Goal: Information Seeking & Learning: Learn about a topic

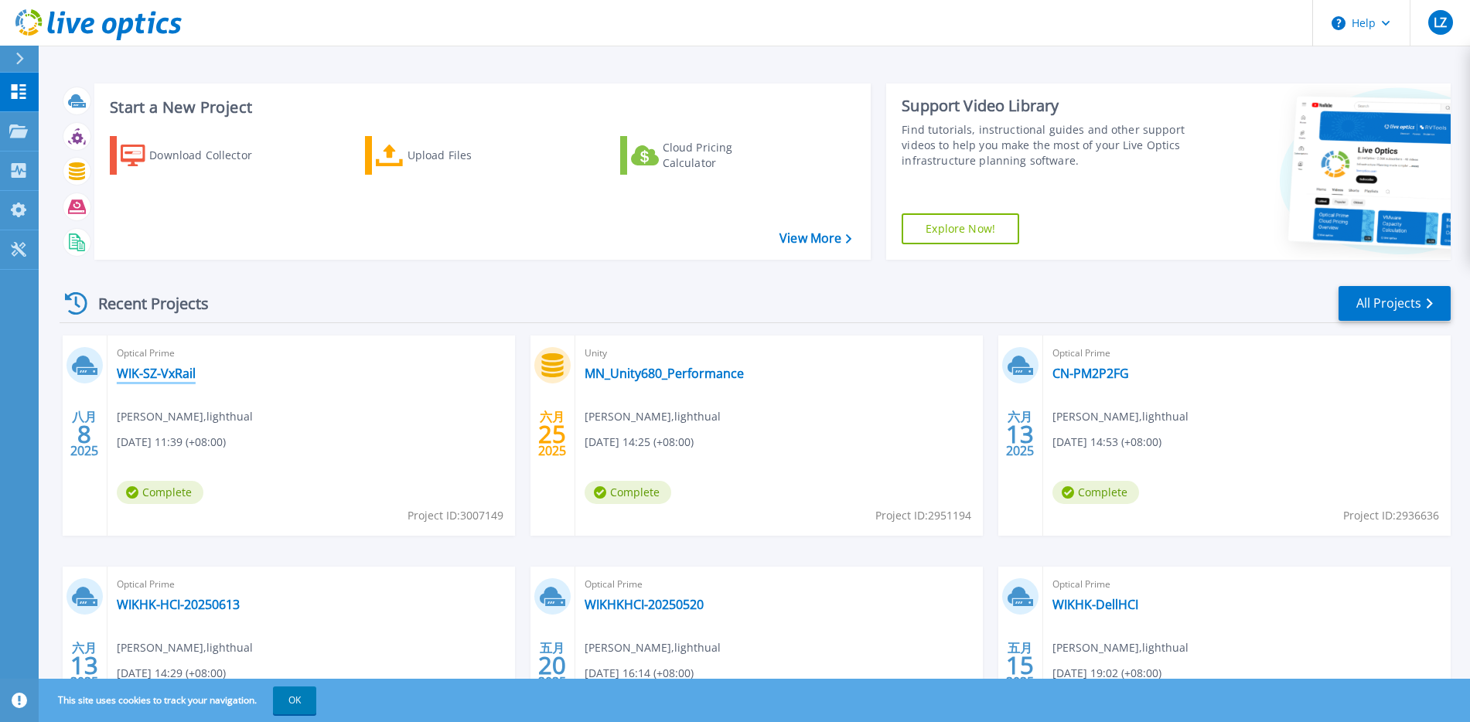
click at [180, 370] on link "WIK-SZ-VxRail" at bounding box center [156, 373] width 79 height 15
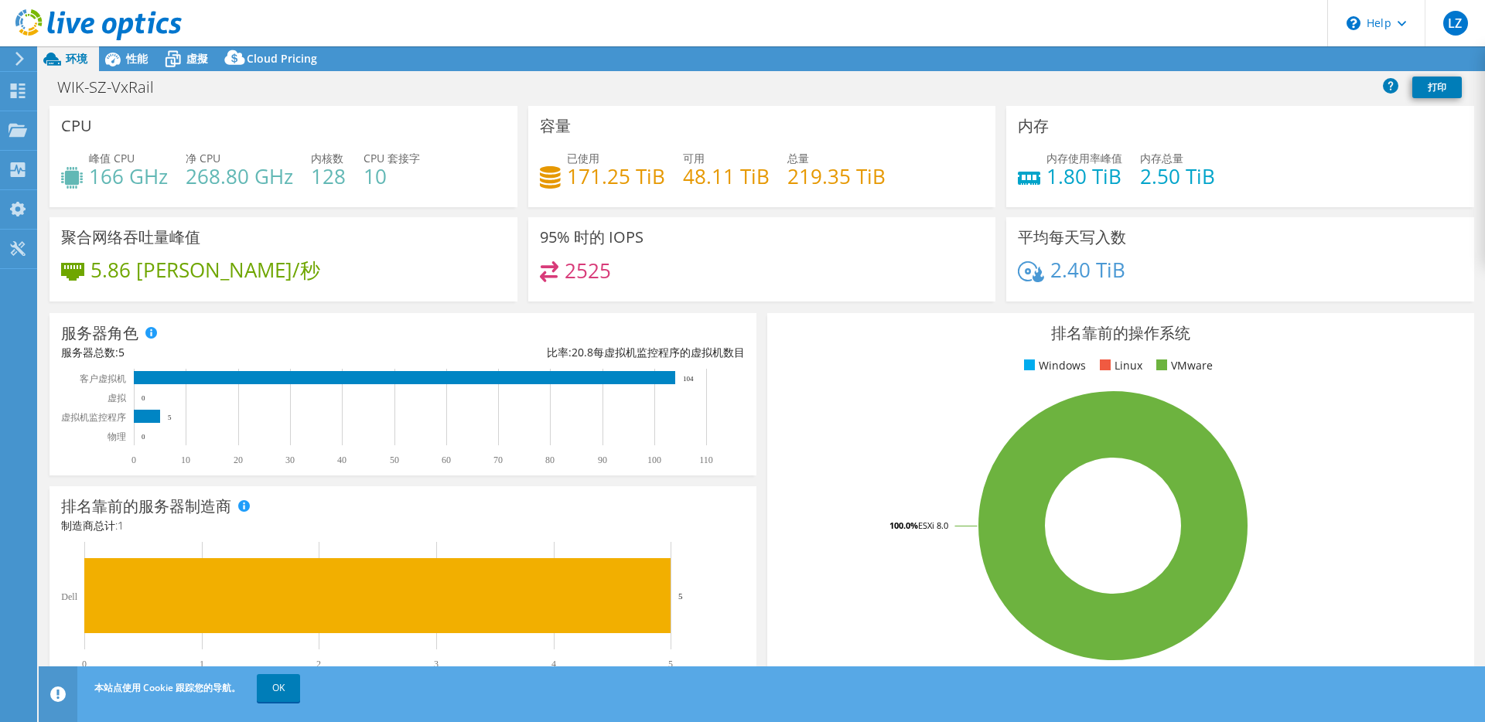
select select "USD"
click at [1227, 62] on link "Reports" at bounding box center [1245, 59] width 74 height 24
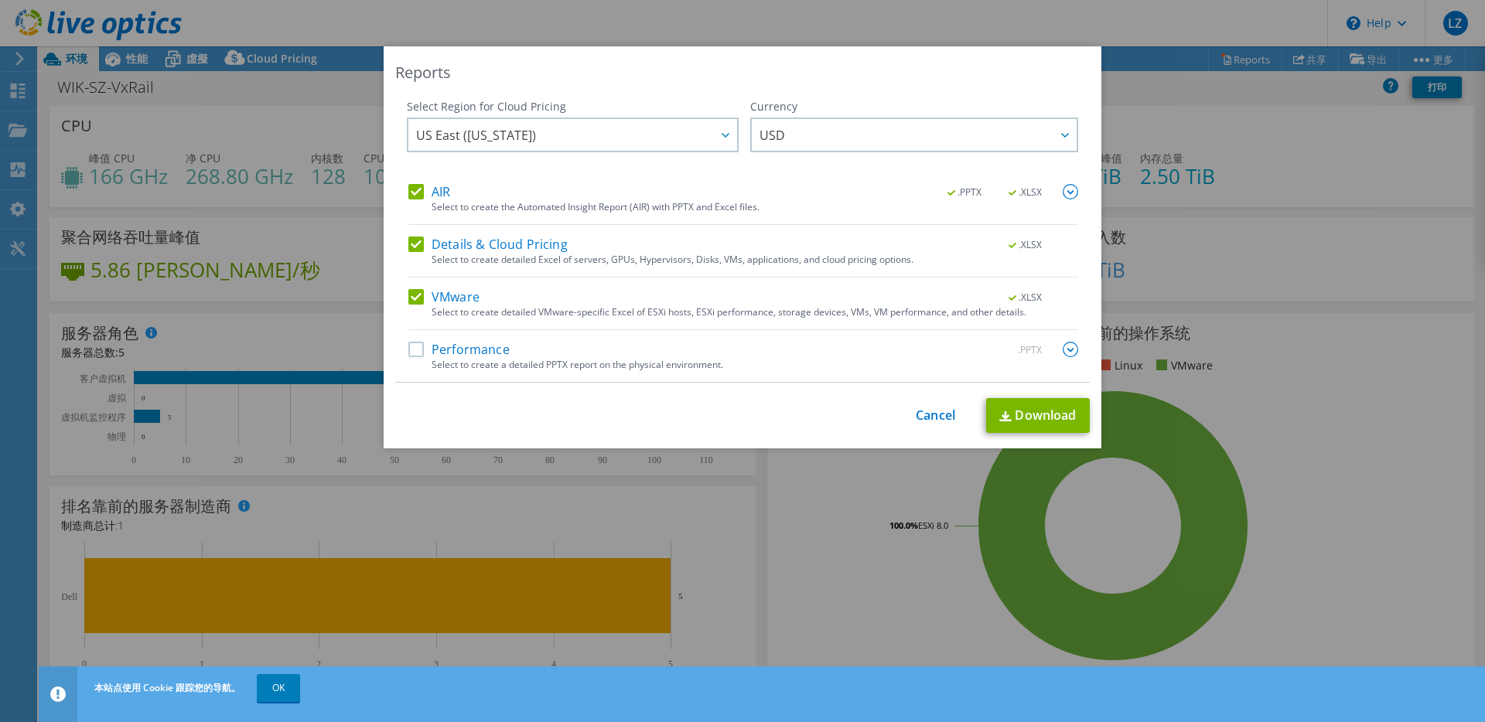
click at [408, 353] on label "Performance" at bounding box center [458, 349] width 101 height 15
click at [0, 0] on input "Performance" at bounding box center [0, 0] width 0 height 0
click at [1037, 414] on link "Download" at bounding box center [1038, 415] width 104 height 35
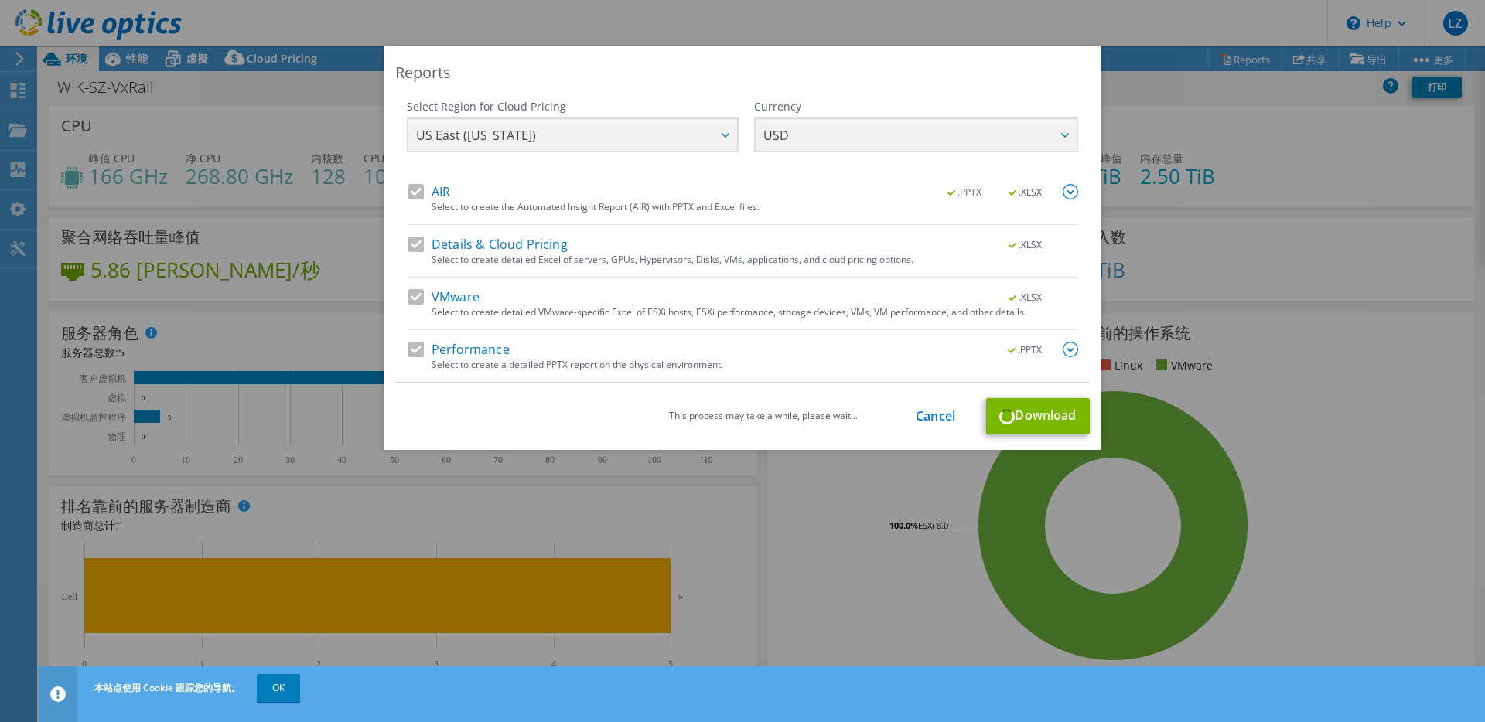
click at [803, 509] on div "Reports Select Region for Cloud Pricing Asia Pacific ([GEOGRAPHIC_DATA]) [GEOGR…" at bounding box center [742, 360] width 1485 height 629
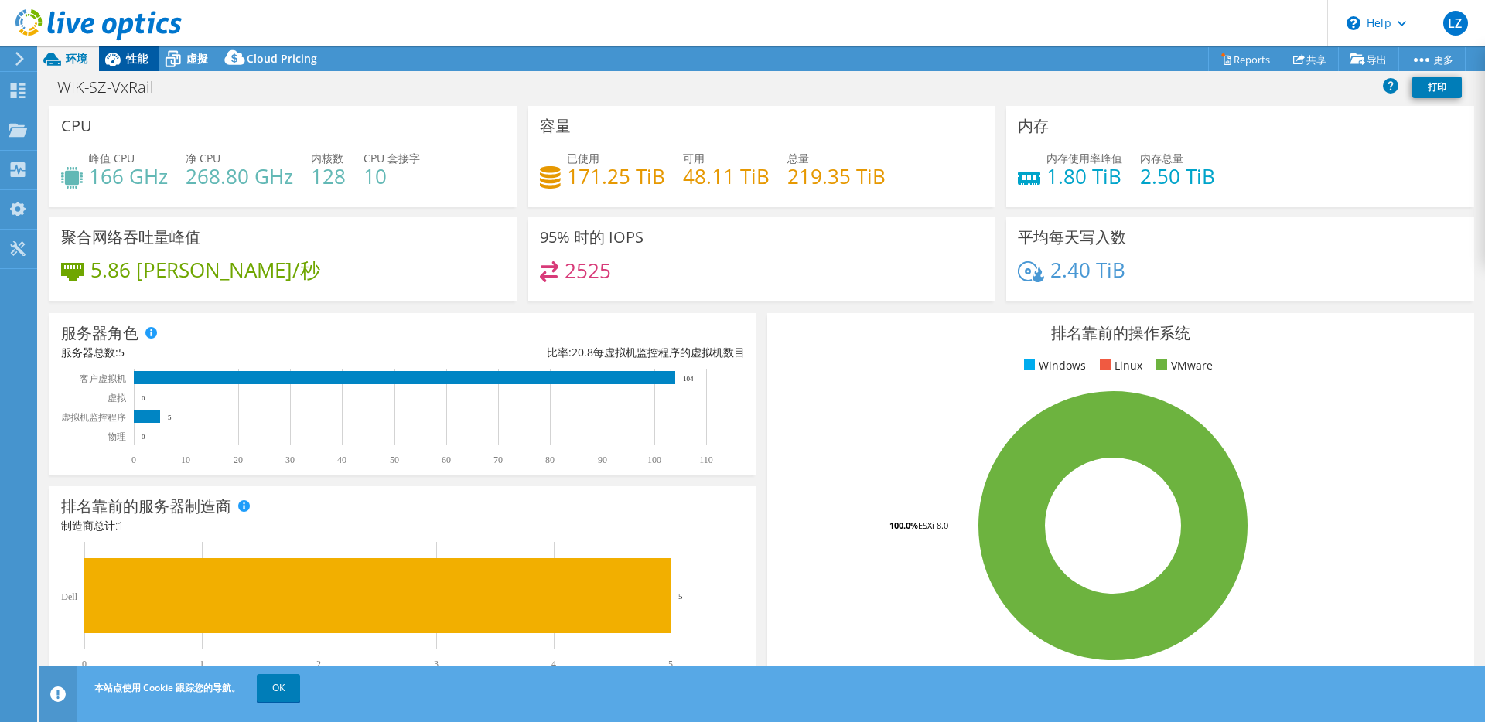
click at [124, 61] on icon at bounding box center [112, 59] width 27 height 27
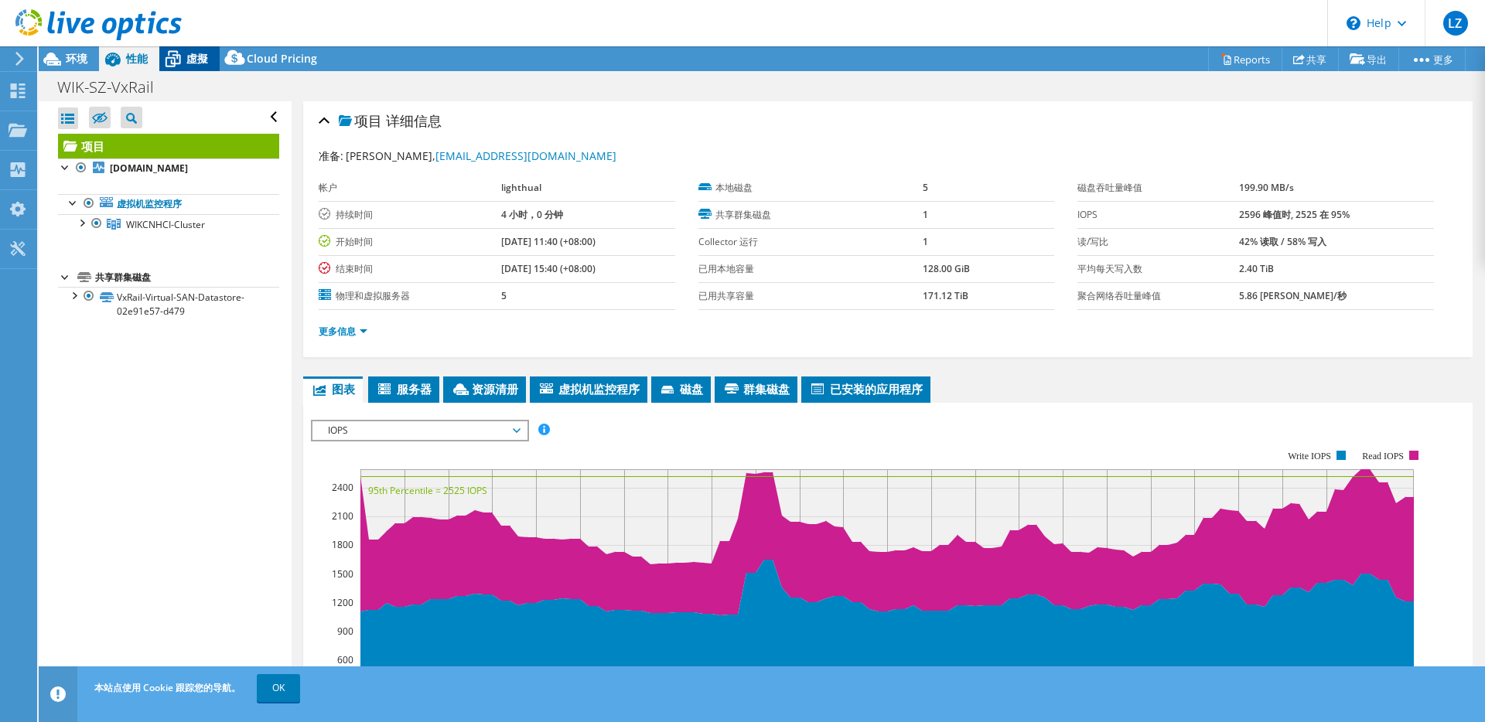
click at [198, 55] on span "虛擬" at bounding box center [197, 58] width 22 height 15
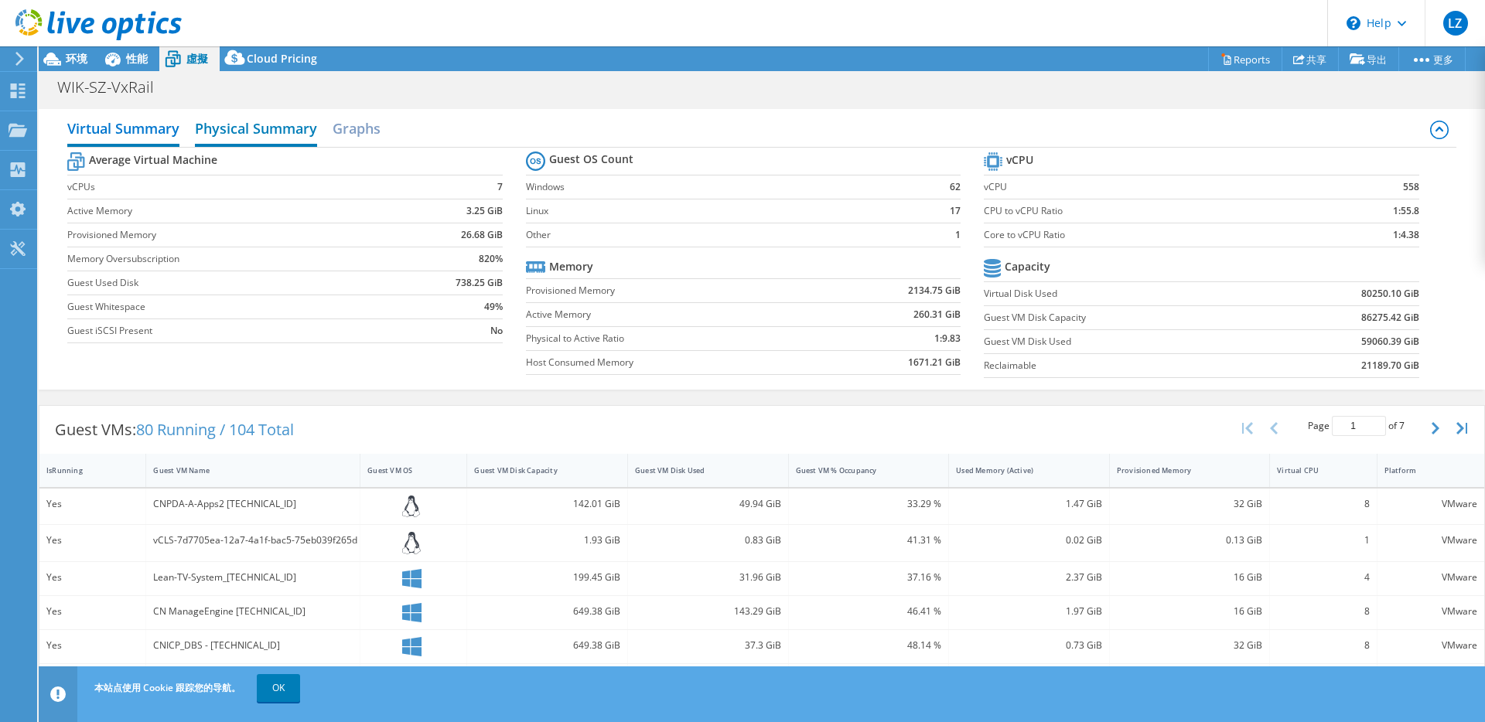
click at [261, 131] on h2 "Physical Summary" at bounding box center [256, 130] width 122 height 34
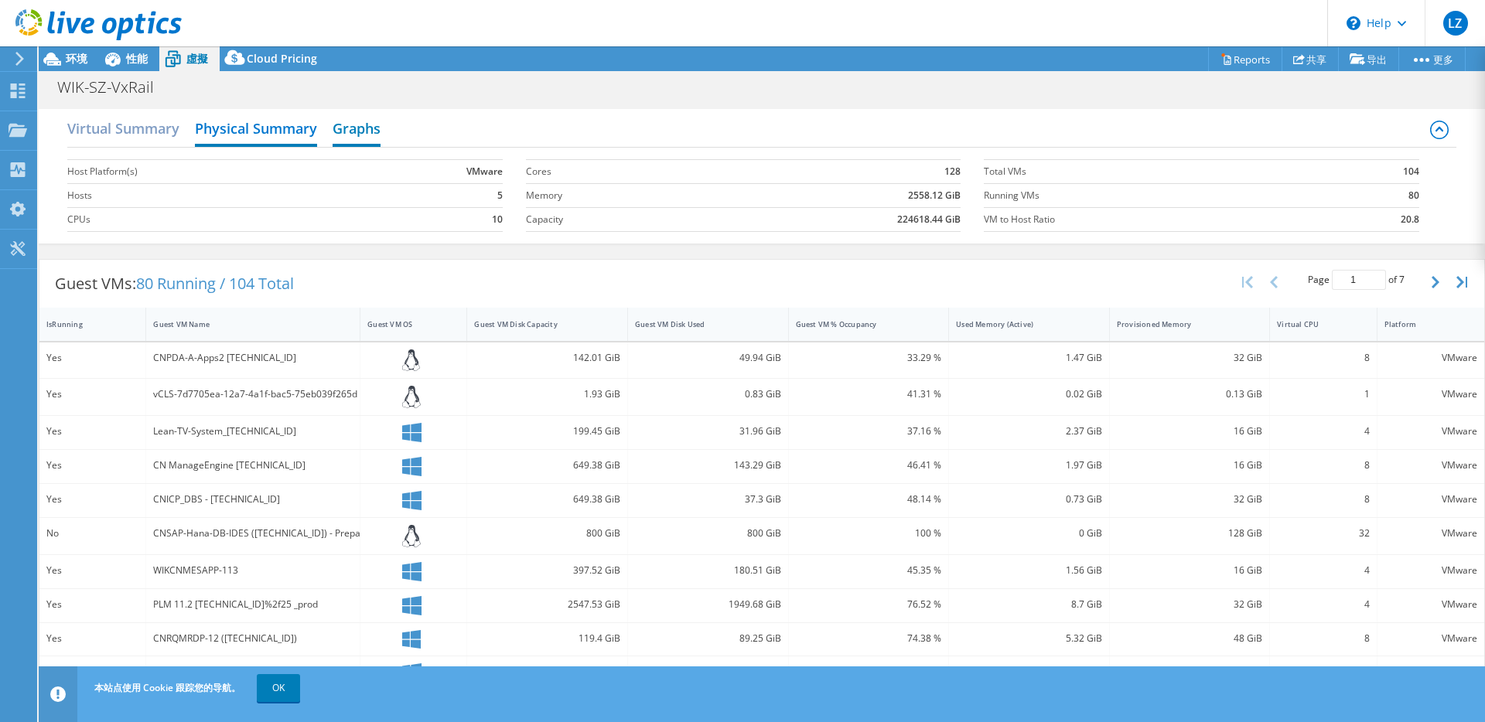
click at [371, 135] on h2 "Graphs" at bounding box center [357, 130] width 48 height 34
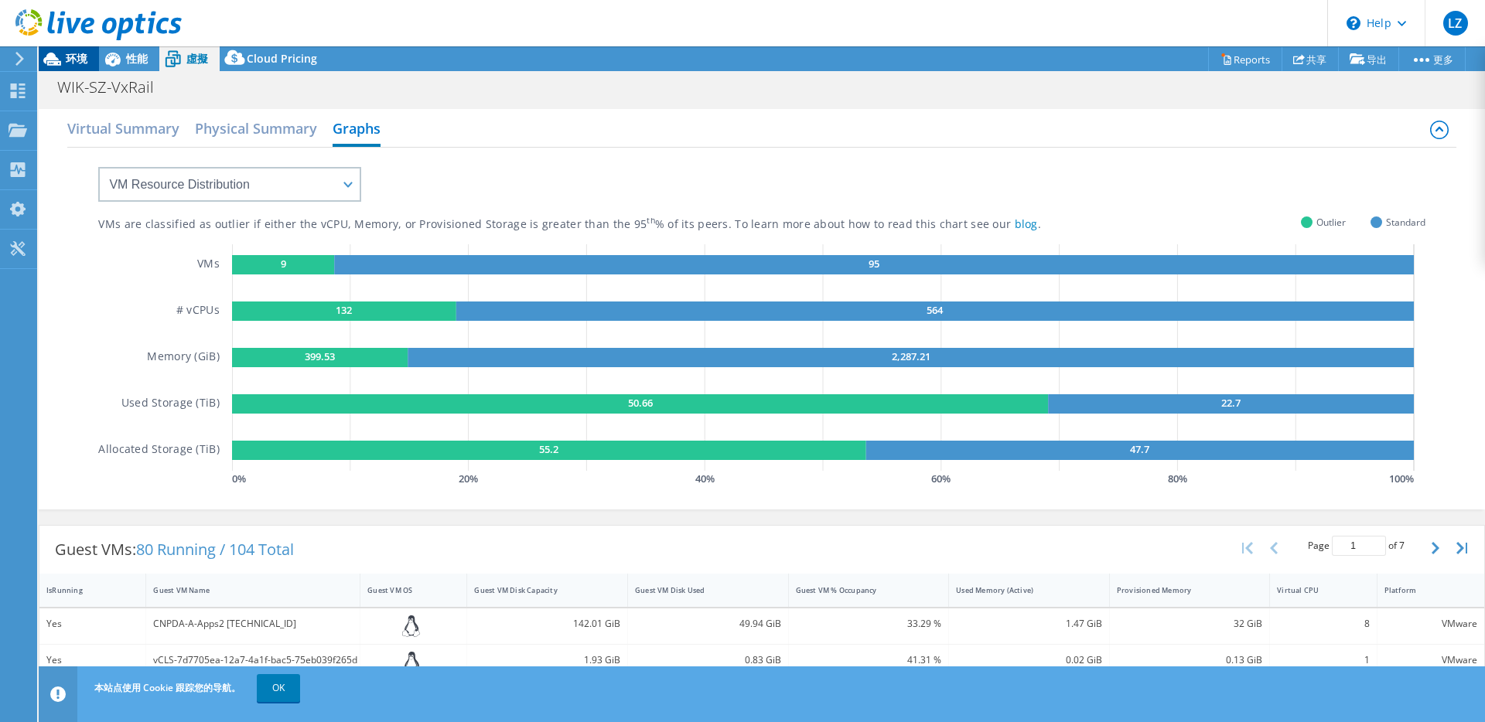
click at [67, 62] on span "环境" at bounding box center [77, 58] width 22 height 15
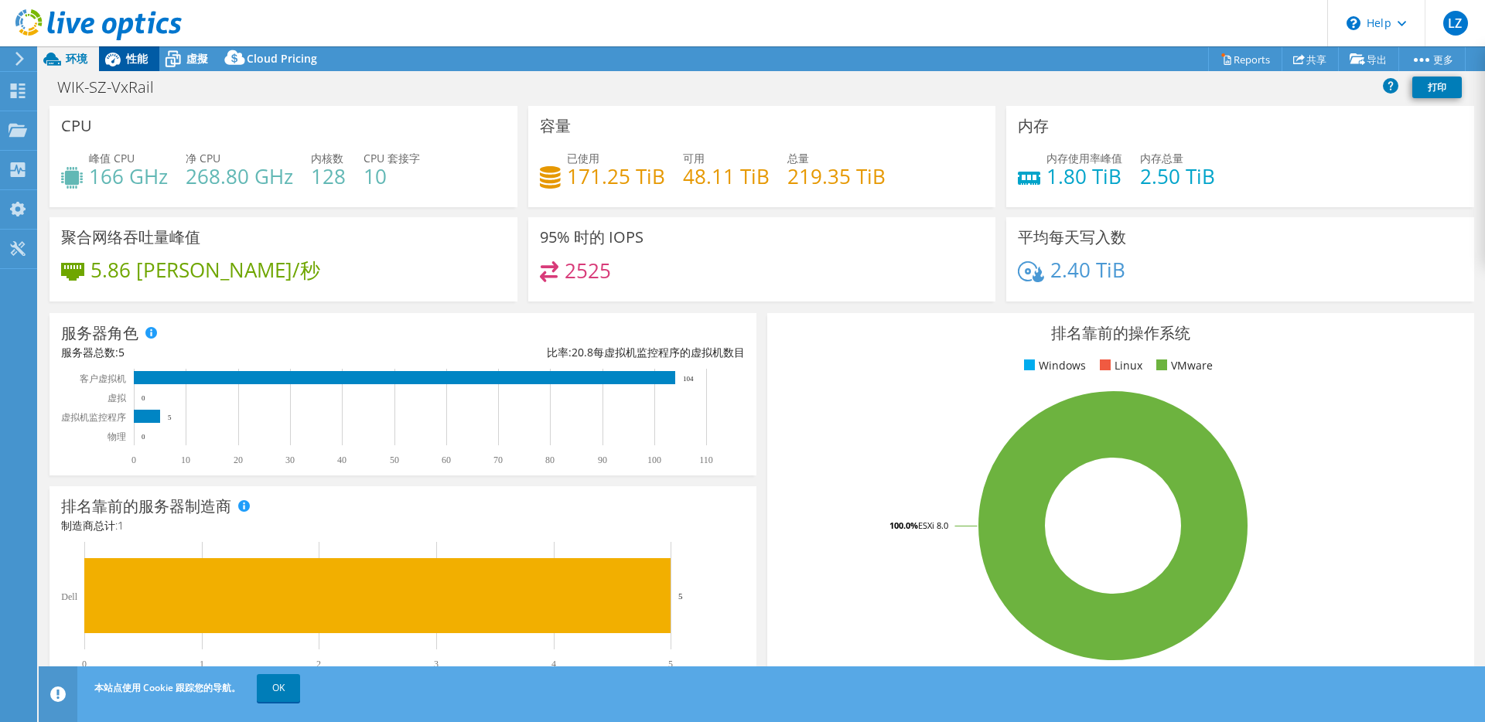
click at [117, 60] on icon at bounding box center [112, 60] width 15 height 14
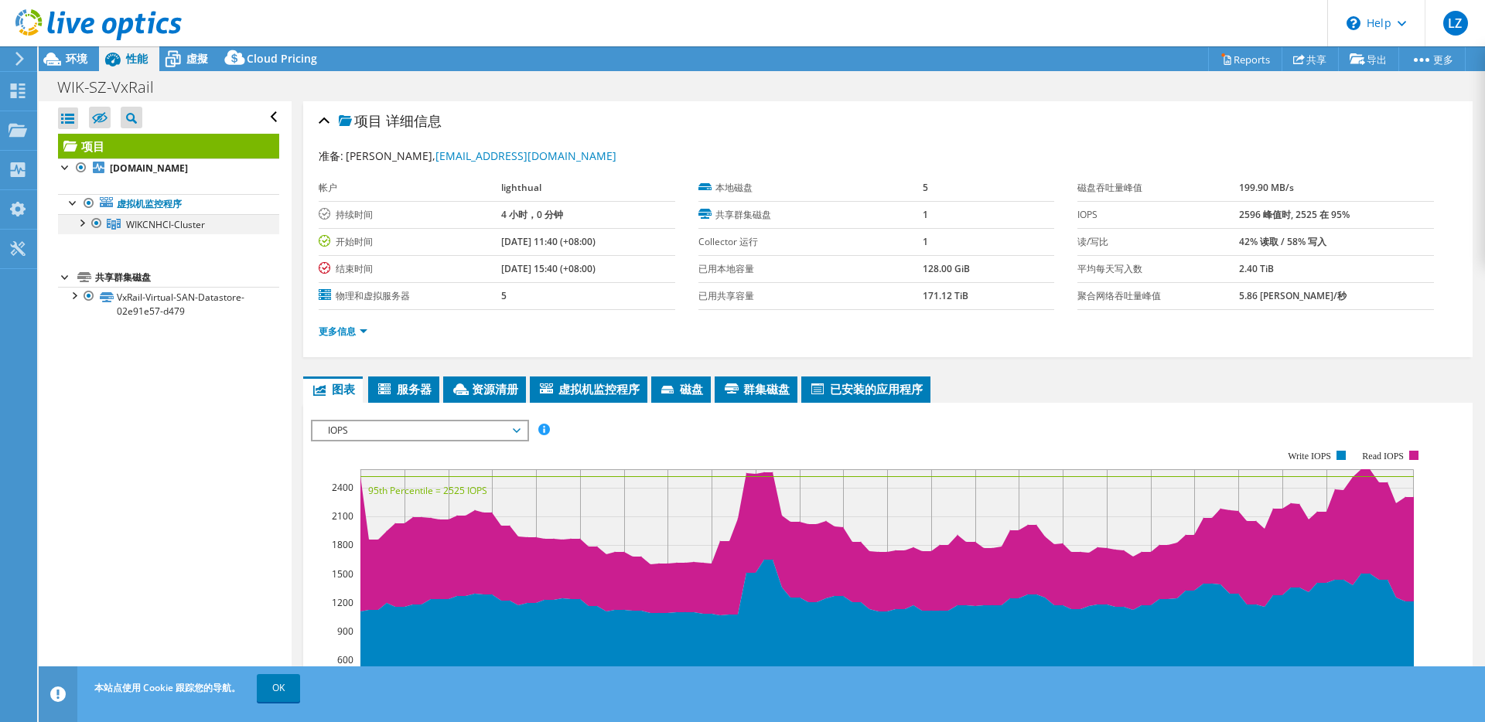
click at [82, 230] on div at bounding box center [80, 221] width 15 height 15
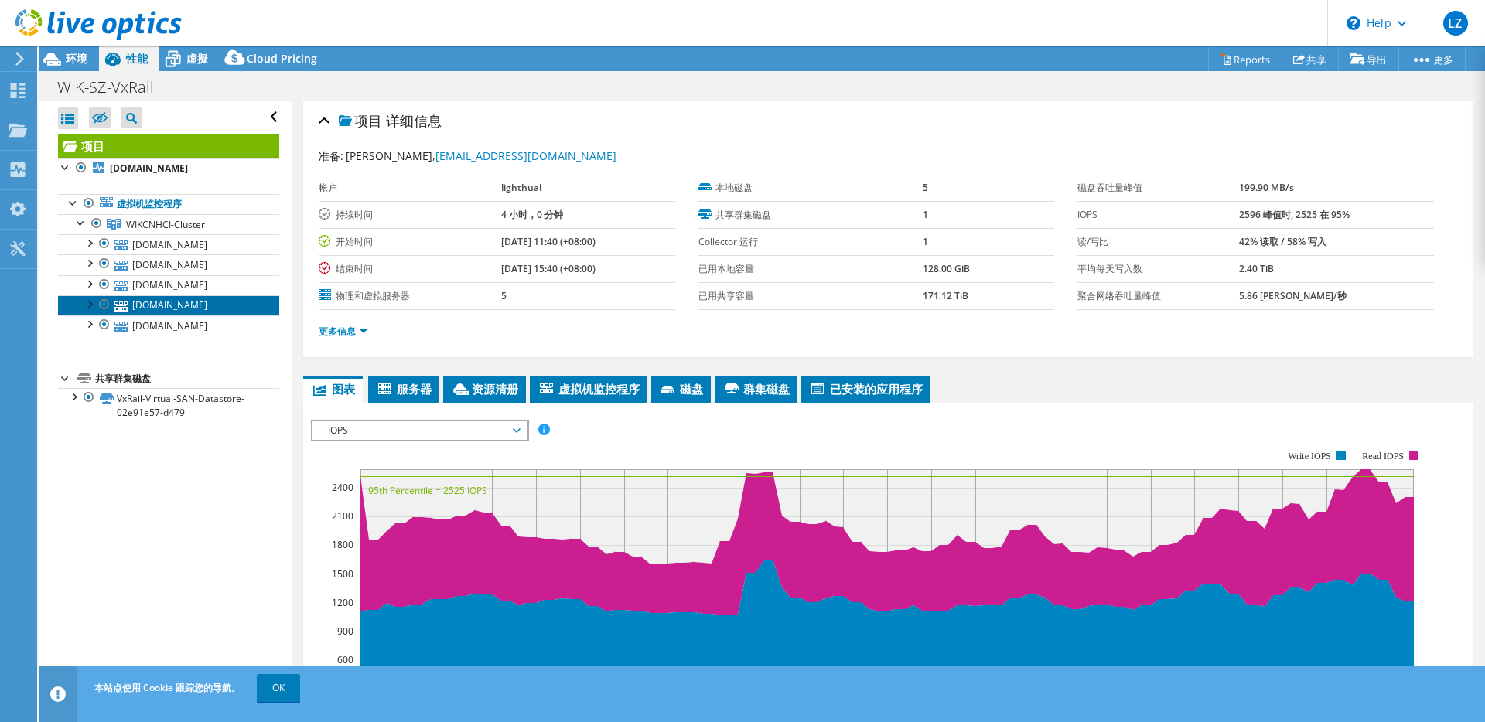
click at [174, 316] on link "[DOMAIN_NAME]" at bounding box center [168, 305] width 221 height 20
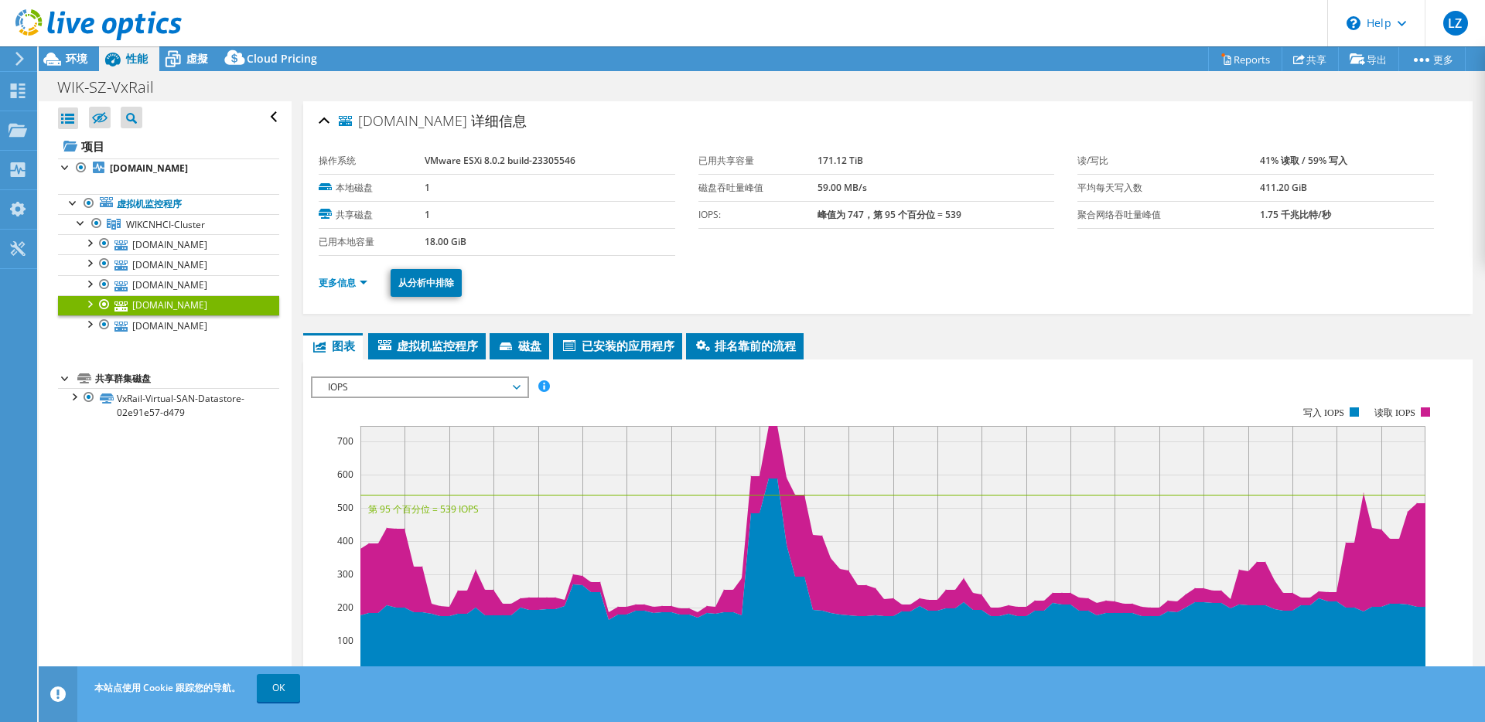
click at [86, 311] on div at bounding box center [88, 302] width 15 height 15
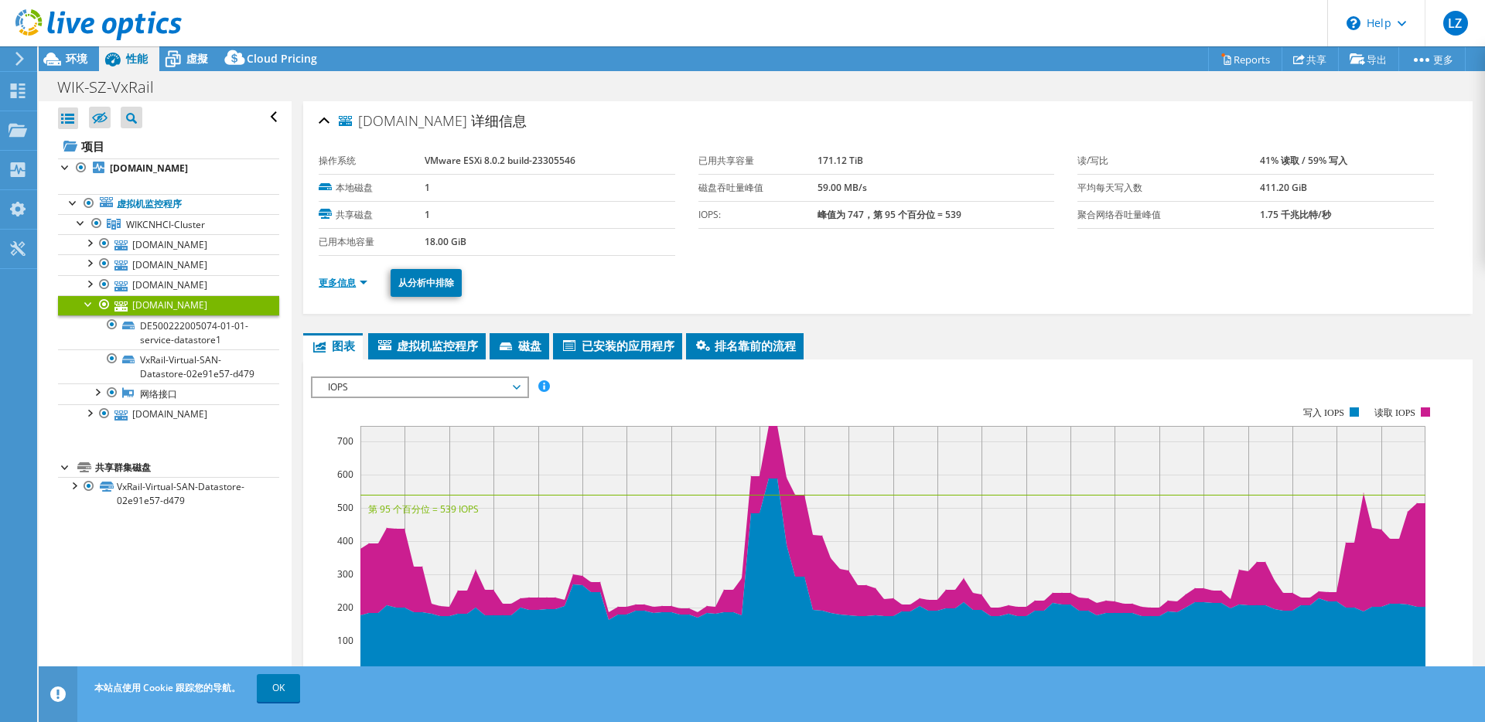
click at [356, 282] on link "更多信息" at bounding box center [343, 282] width 49 height 13
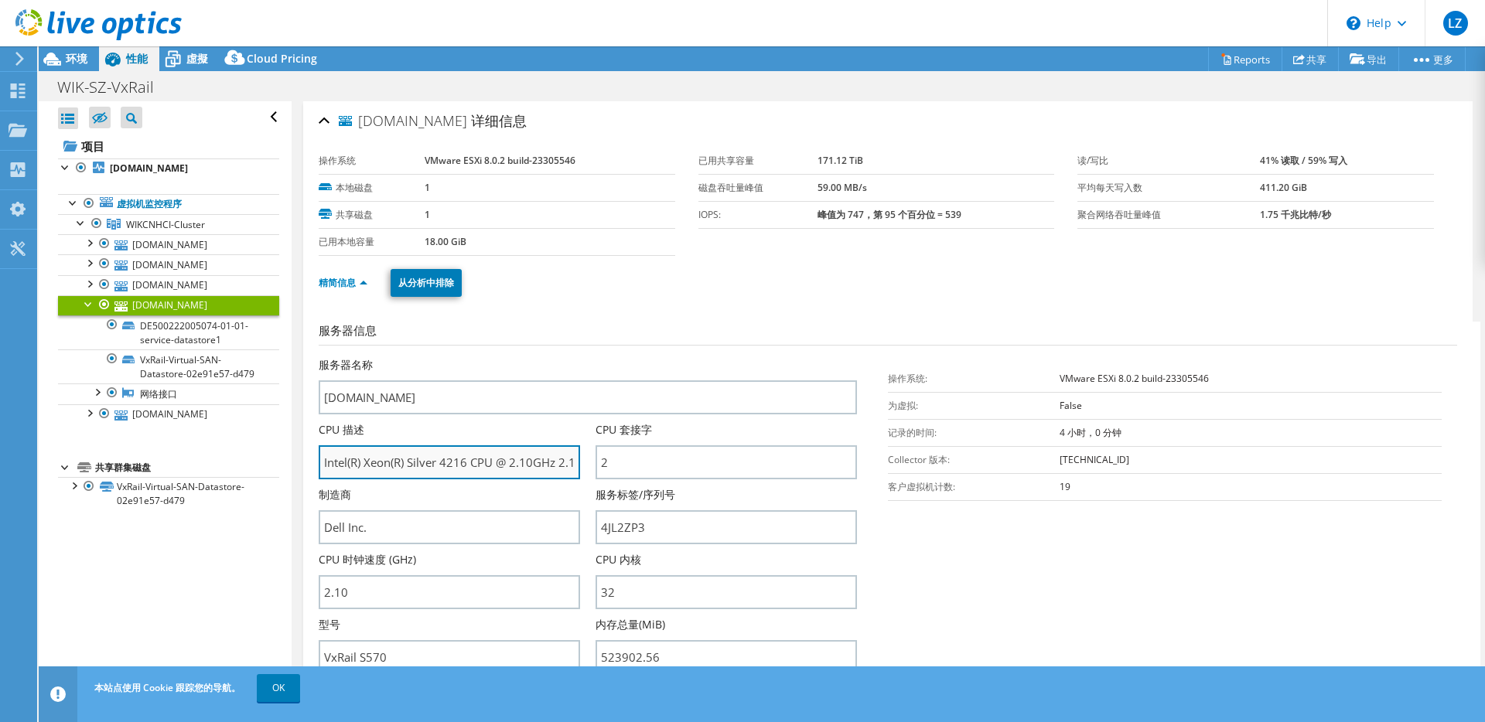
click at [463, 466] on input "Intel(R) Xeon(R) Silver 4216 CPU @ 2.10GHz 2.10 GHz" at bounding box center [449, 462] width 261 height 34
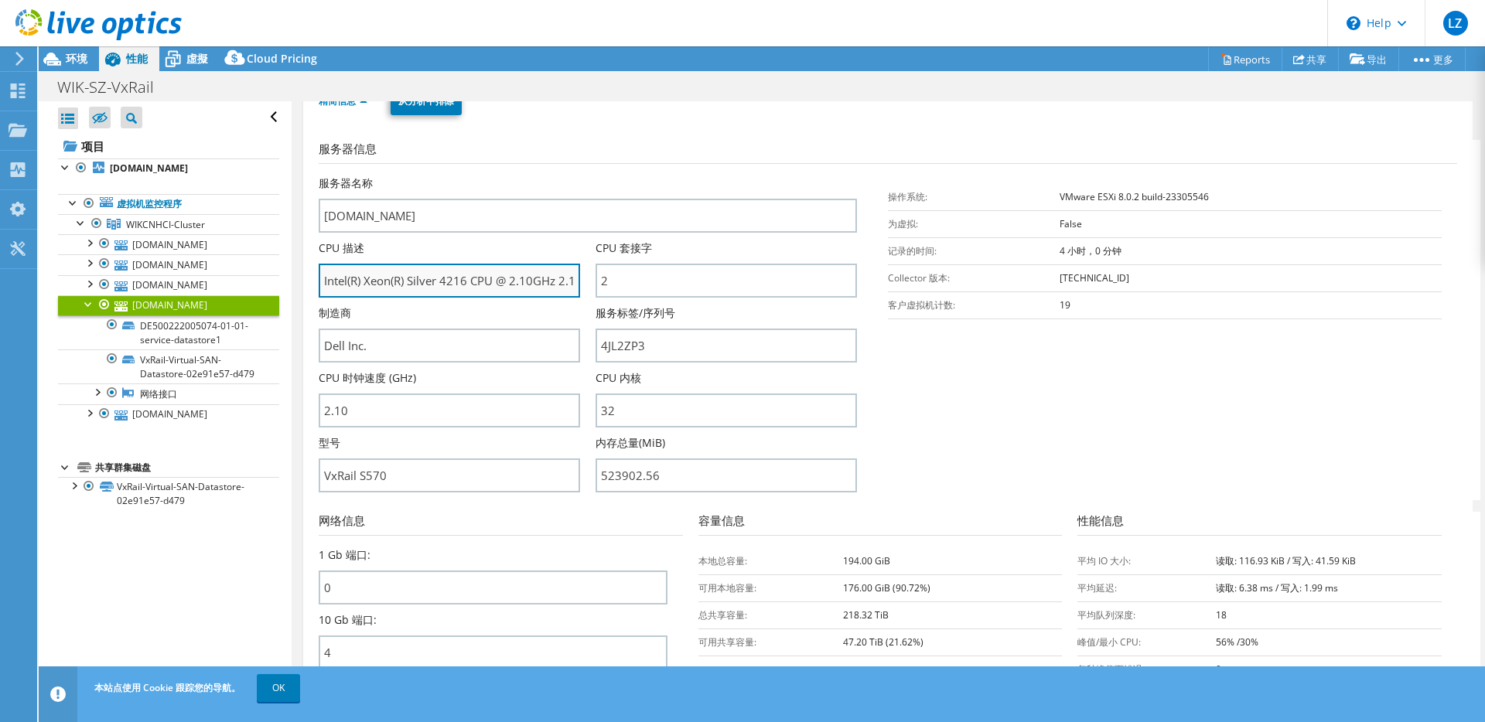
scroll to position [193, 0]
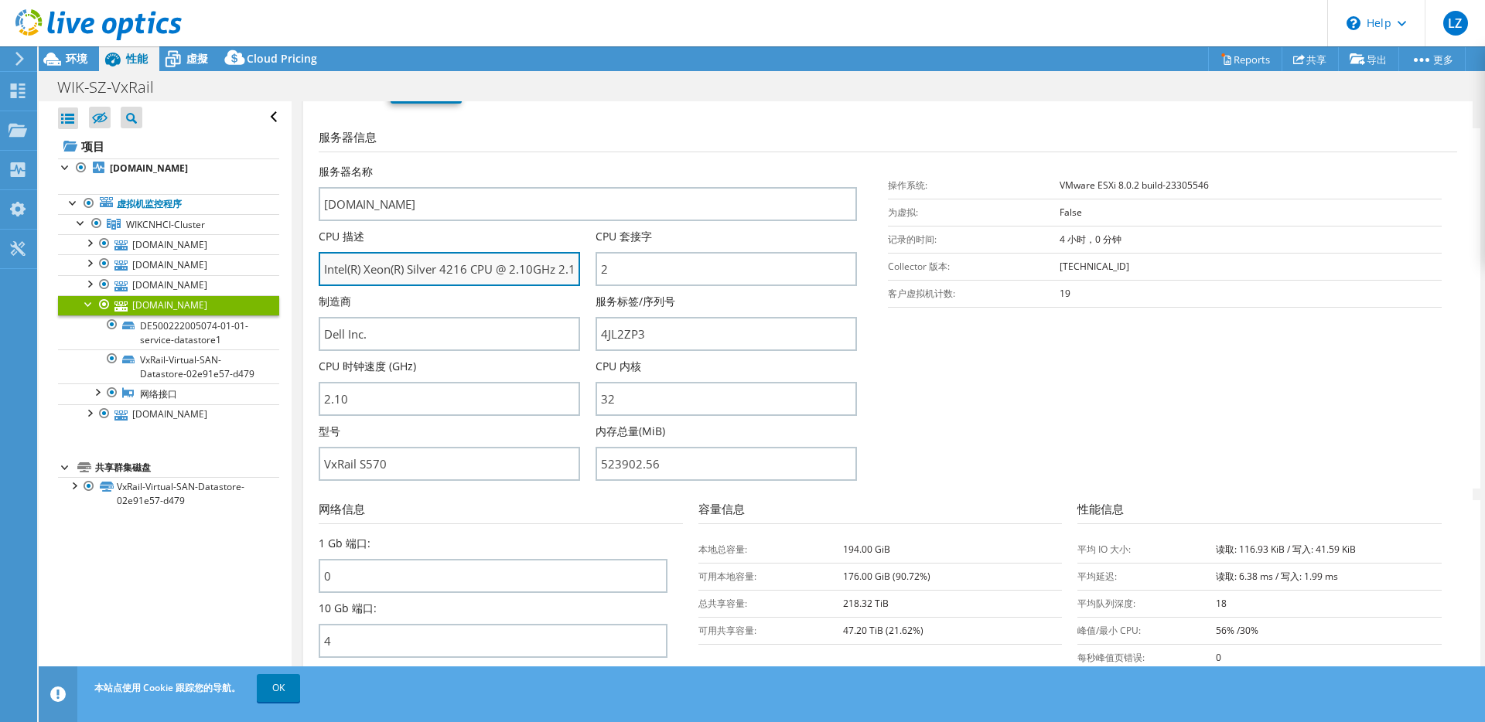
click at [516, 264] on input "Intel(R) Xeon(R) Silver 4216 CPU @ 2.10GHz 2.10 GHz" at bounding box center [449, 269] width 261 height 34
drag, startPoint x: 500, startPoint y: 268, endPoint x: 636, endPoint y: 266, distance: 136.1
click at [636, 164] on div "服务器名称 [DOMAIN_NAME] CPU 描述 Intel(R) Xeon(R) Silver 4216 CPU @ 2.10GHz 2.10 GHz …" at bounding box center [596, 164] width 554 height 0
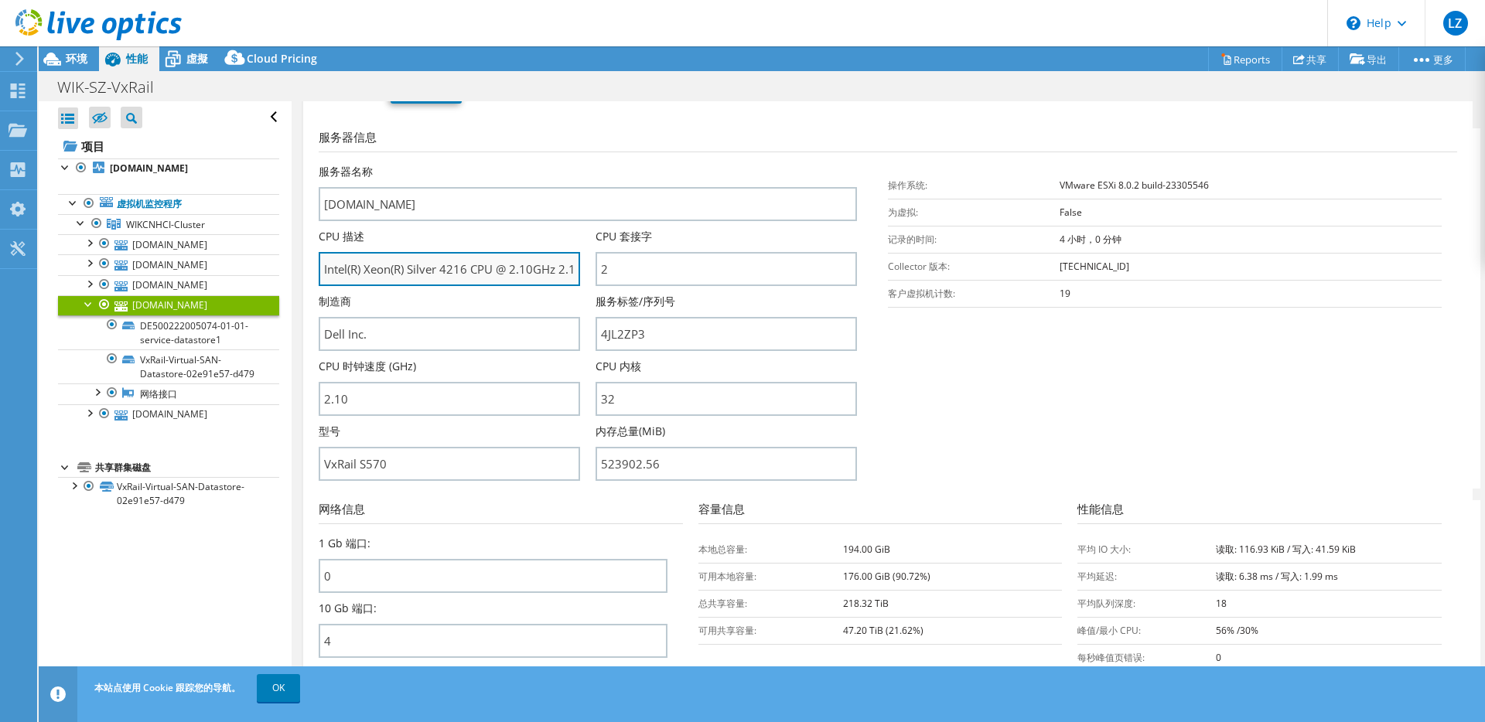
click at [486, 264] on input "Intel(R) Xeon(R) Silver 4216 CPU @ 2.10GHz 2.10 GHz" at bounding box center [449, 269] width 261 height 34
drag, startPoint x: 461, startPoint y: 272, endPoint x: 595, endPoint y: 271, distance: 133.8
click at [595, 164] on div "服务器名称 [DOMAIN_NAME] CPU 描述 Intel(R) Xeon(R) Silver 4216 CPU @ 2.10GHz 2.10 GHz …" at bounding box center [596, 164] width 554 height 0
click at [864, 394] on div "CPU 内核 32" at bounding box center [733, 387] width 277 height 57
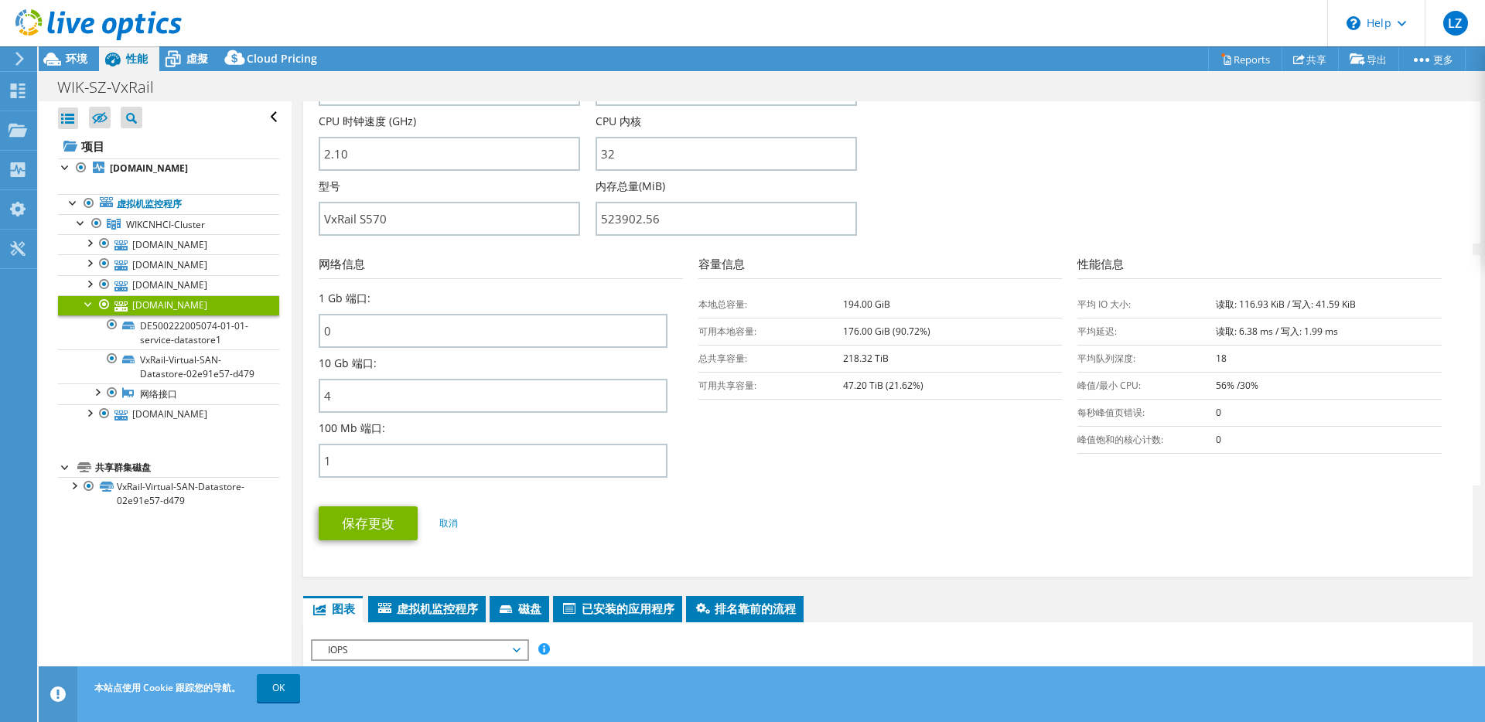
scroll to position [483, 0]
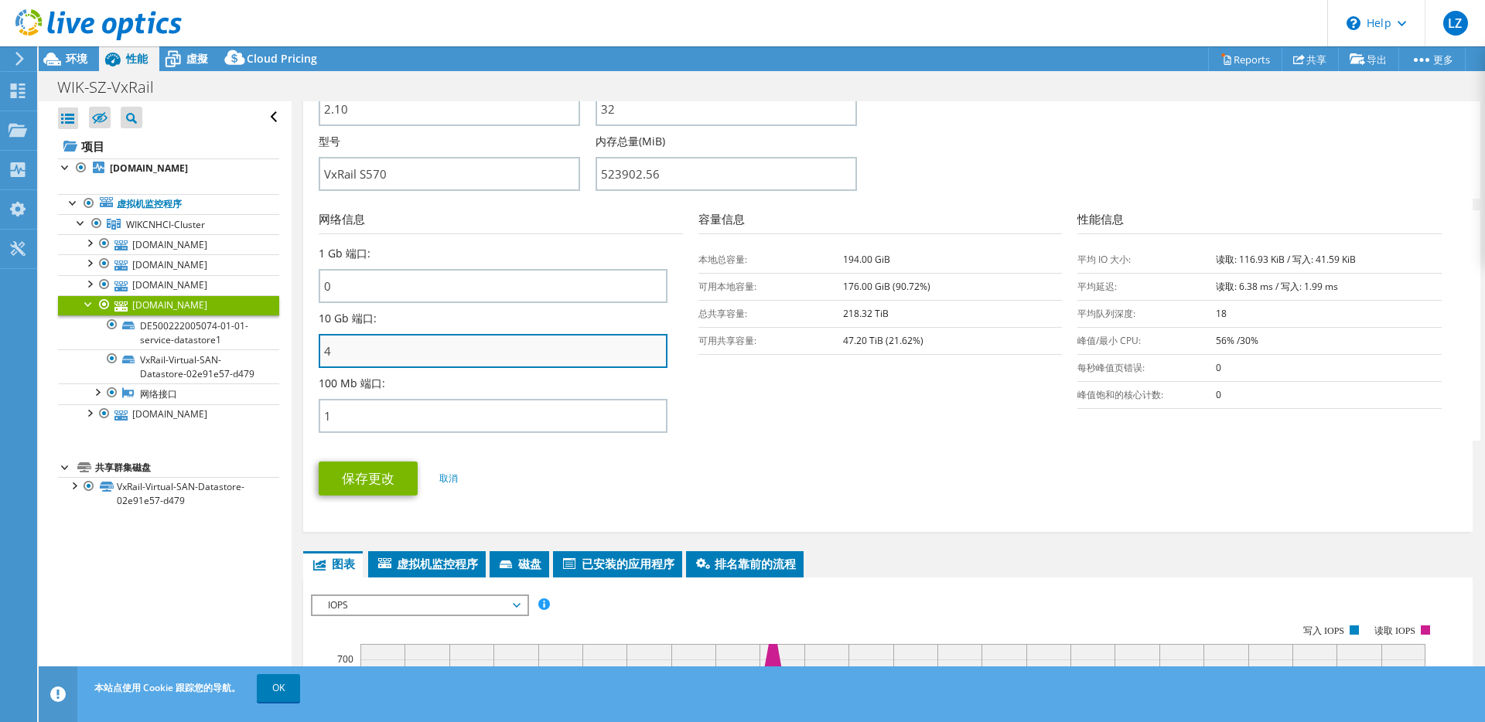
click at [356, 360] on input "4" at bounding box center [493, 351] width 349 height 34
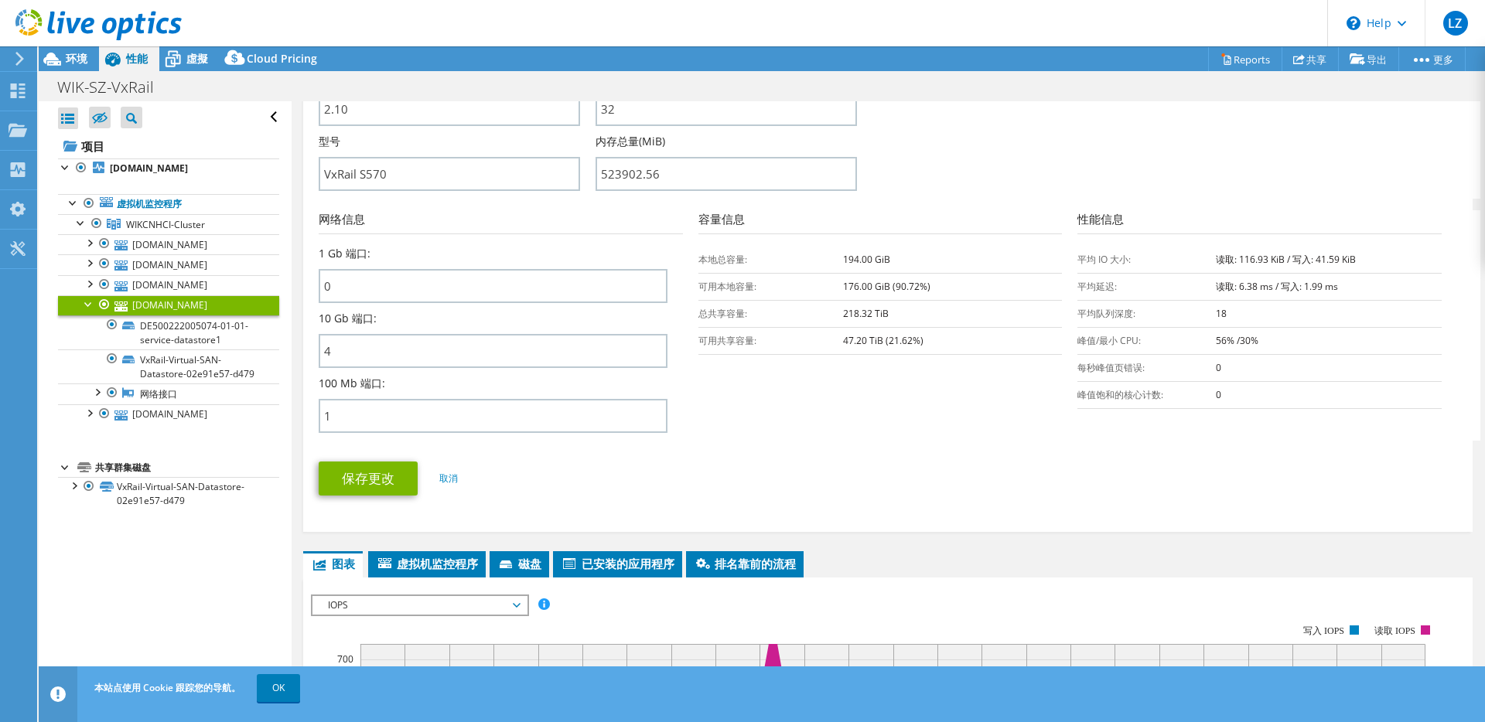
click at [820, 409] on section "网络信息 1 Gb 端口: 0 10 Gb 端口: 4 100 Mb 端口: 1 容量信息 本地总容量: 194.00 GiB" at bounding box center [892, 325] width 1146 height 230
click at [519, 572] on li "磁盘" at bounding box center [519, 564] width 60 height 26
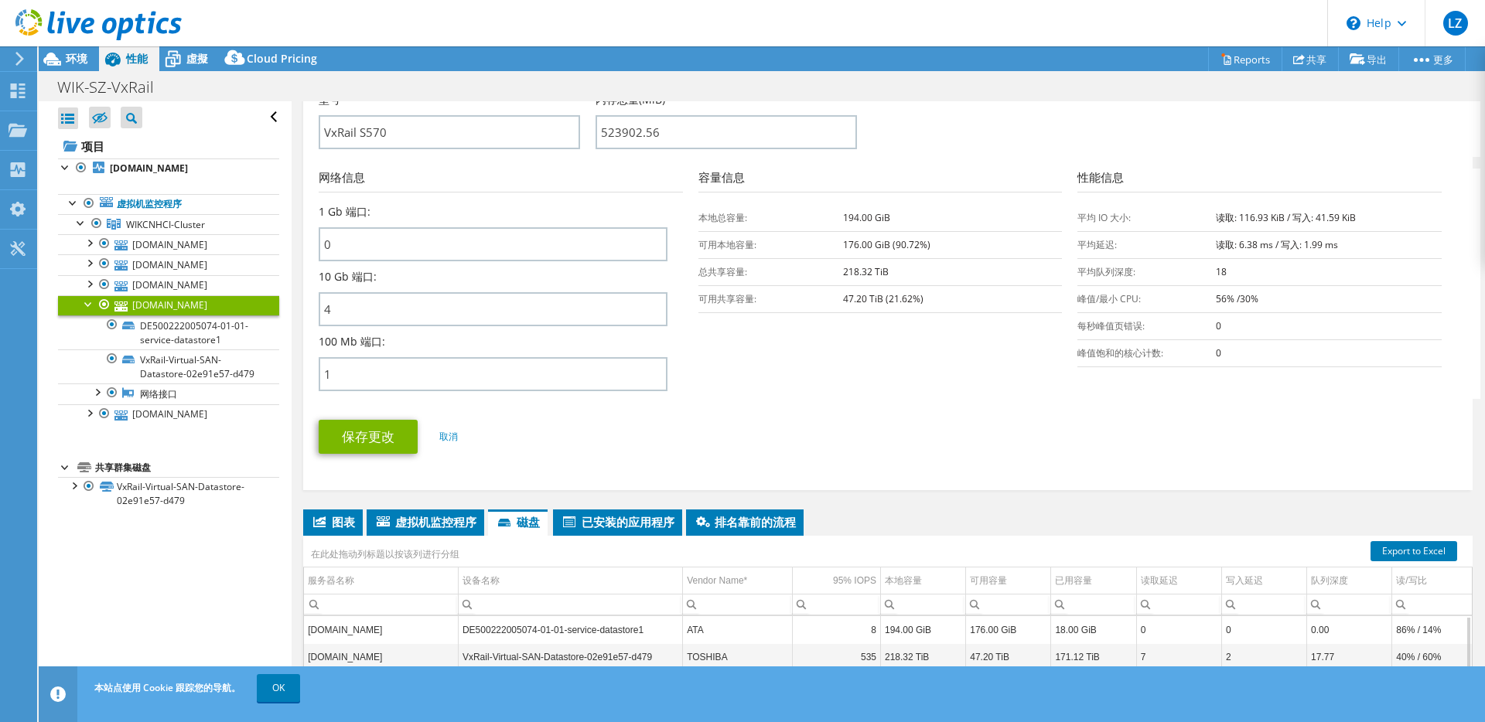
scroll to position [756, 0]
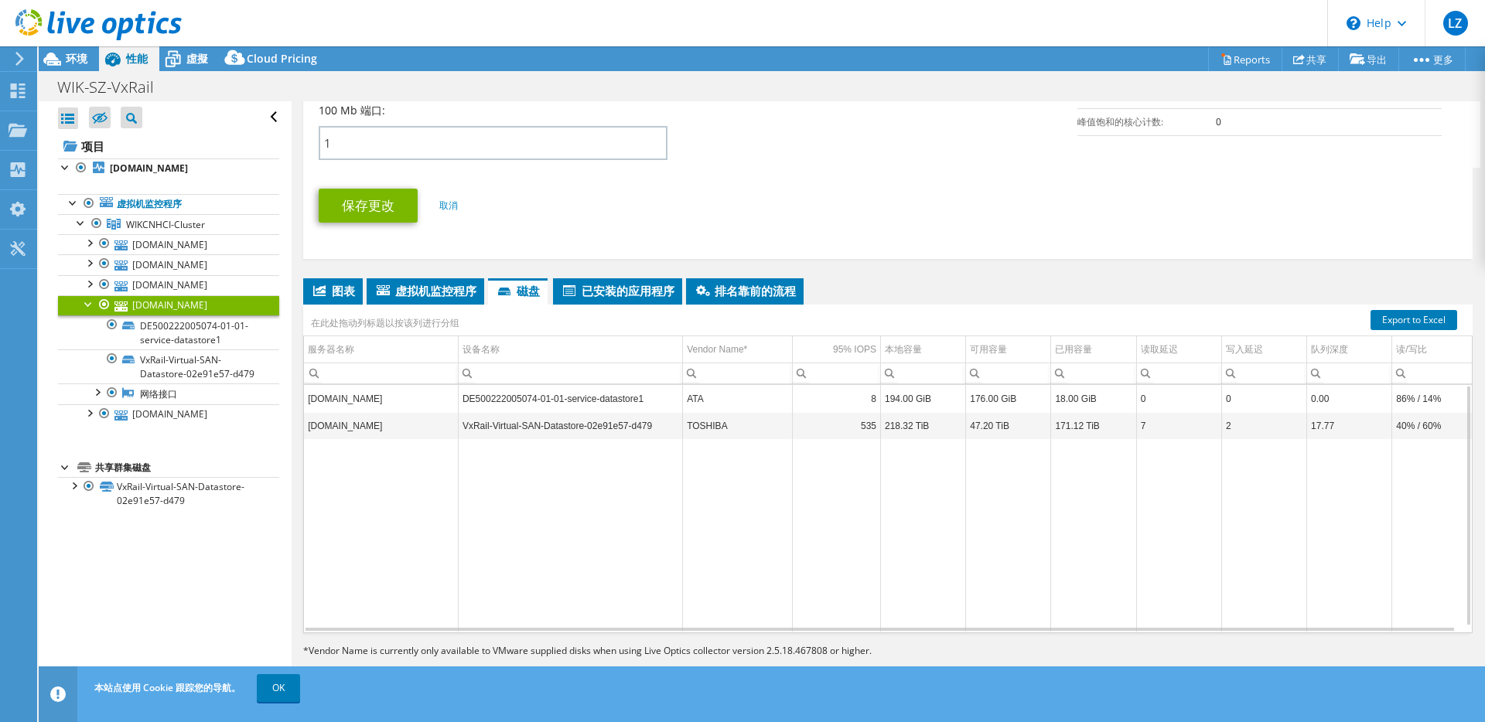
click at [169, 316] on link "[DOMAIN_NAME]" at bounding box center [168, 305] width 221 height 20
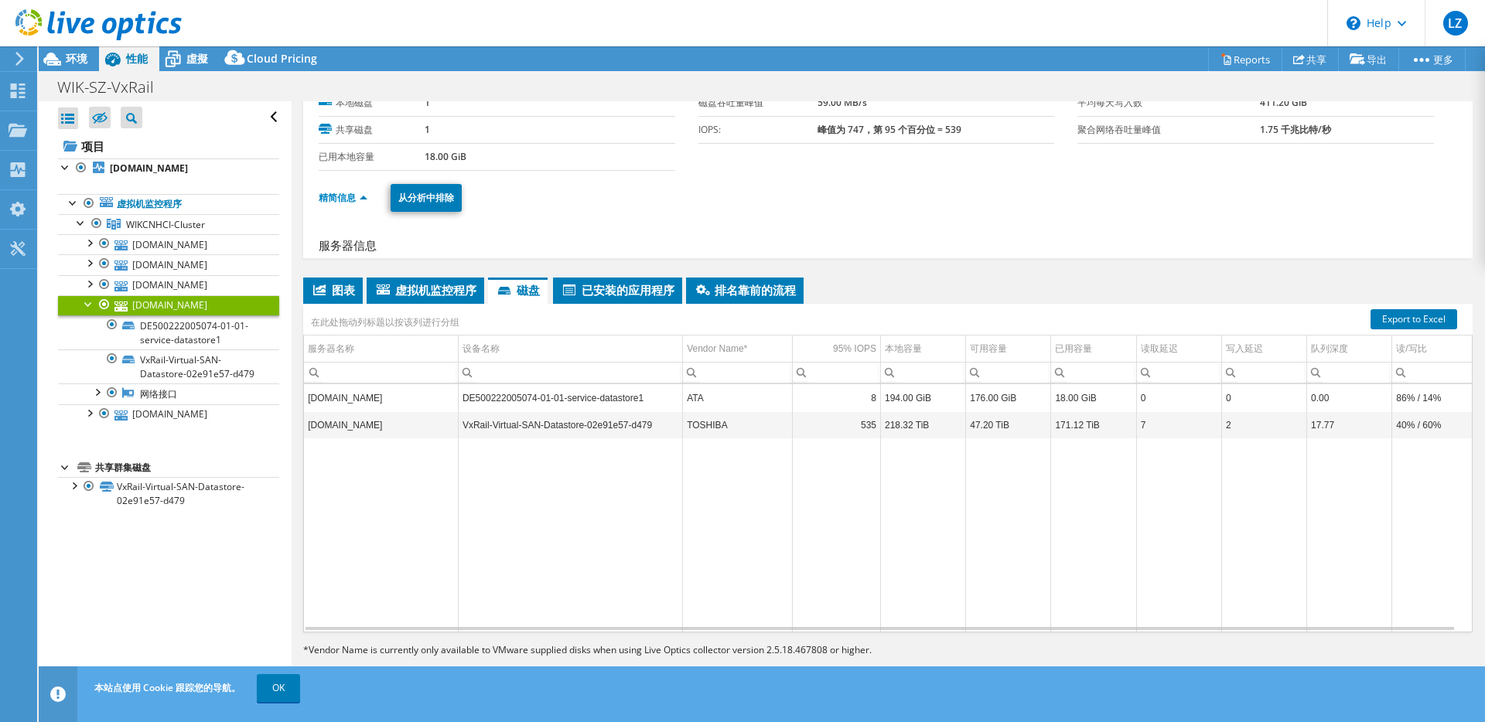
scroll to position [55, 0]
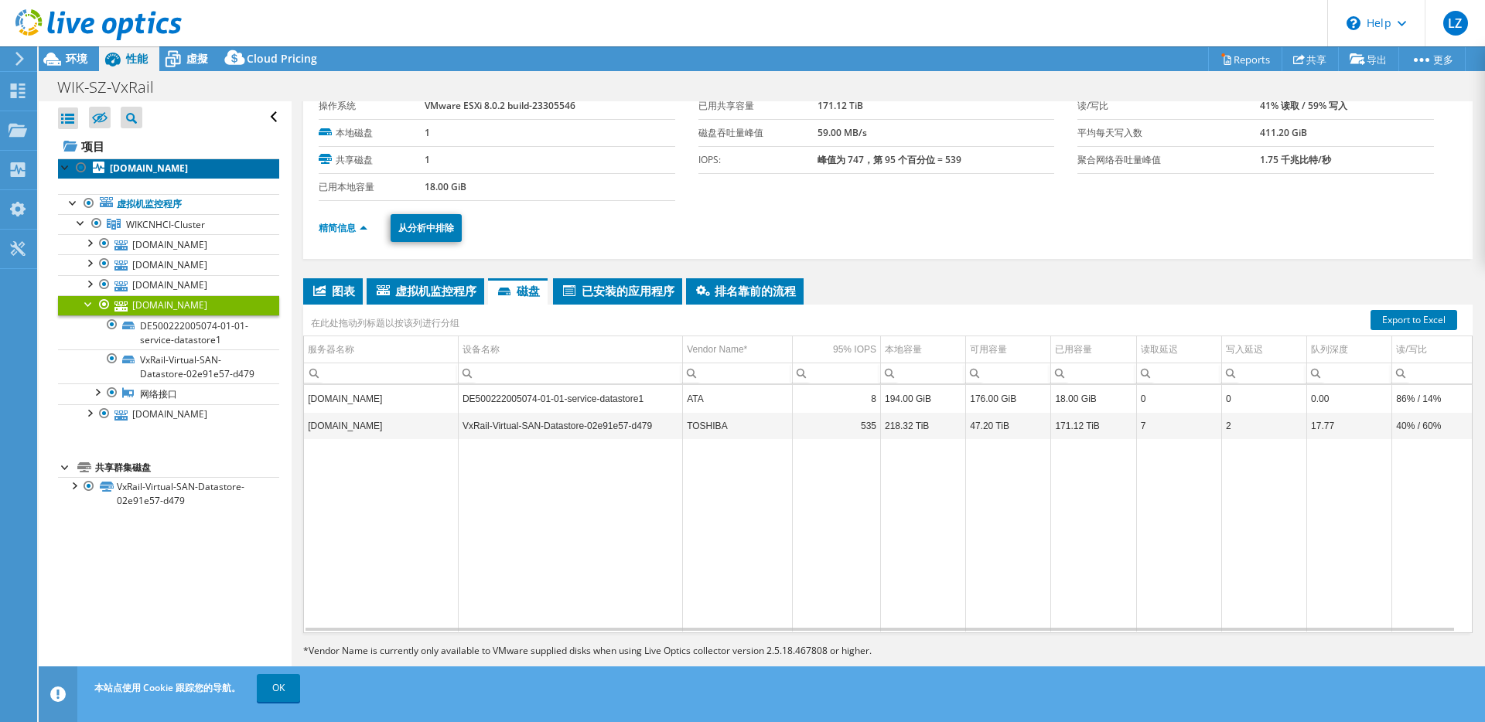
click at [124, 175] on b "[DOMAIN_NAME]" at bounding box center [149, 168] width 78 height 13
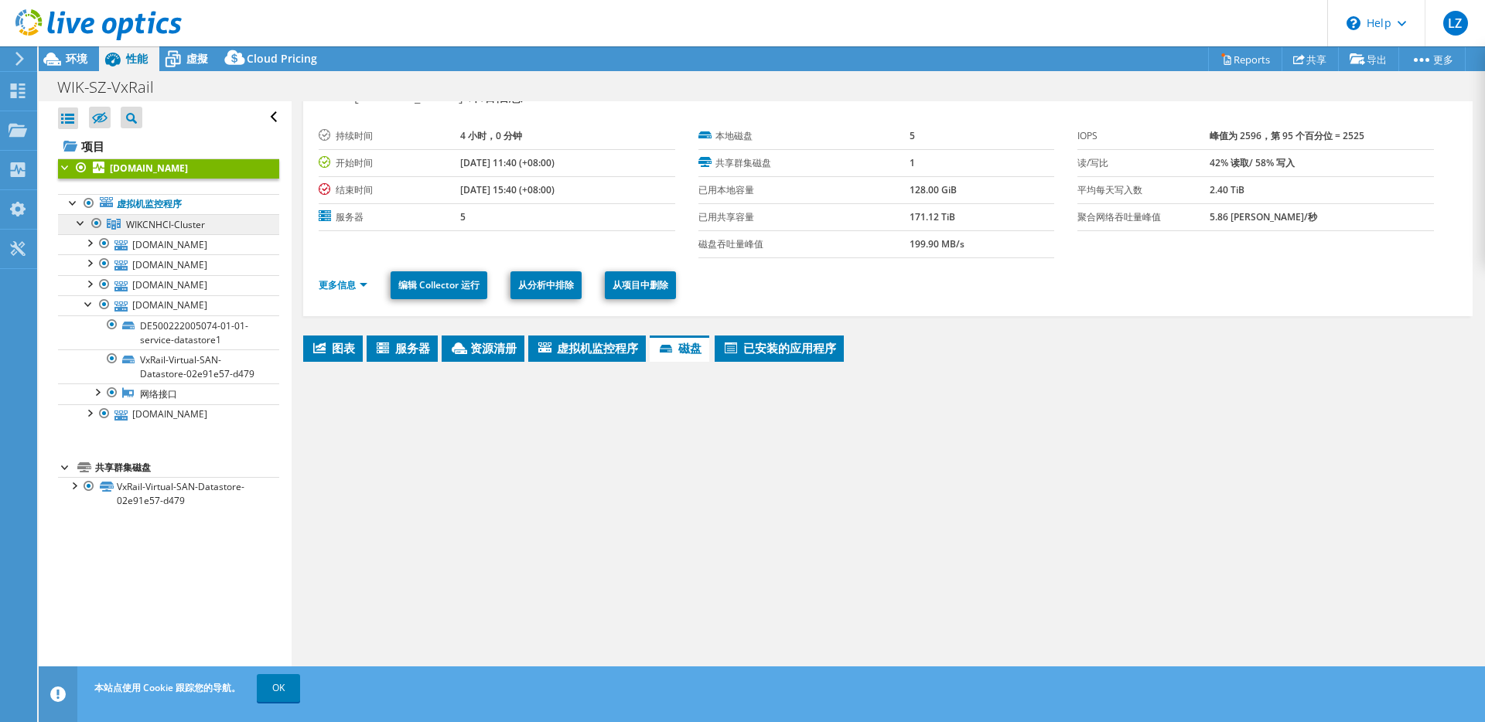
scroll to position [0, 0]
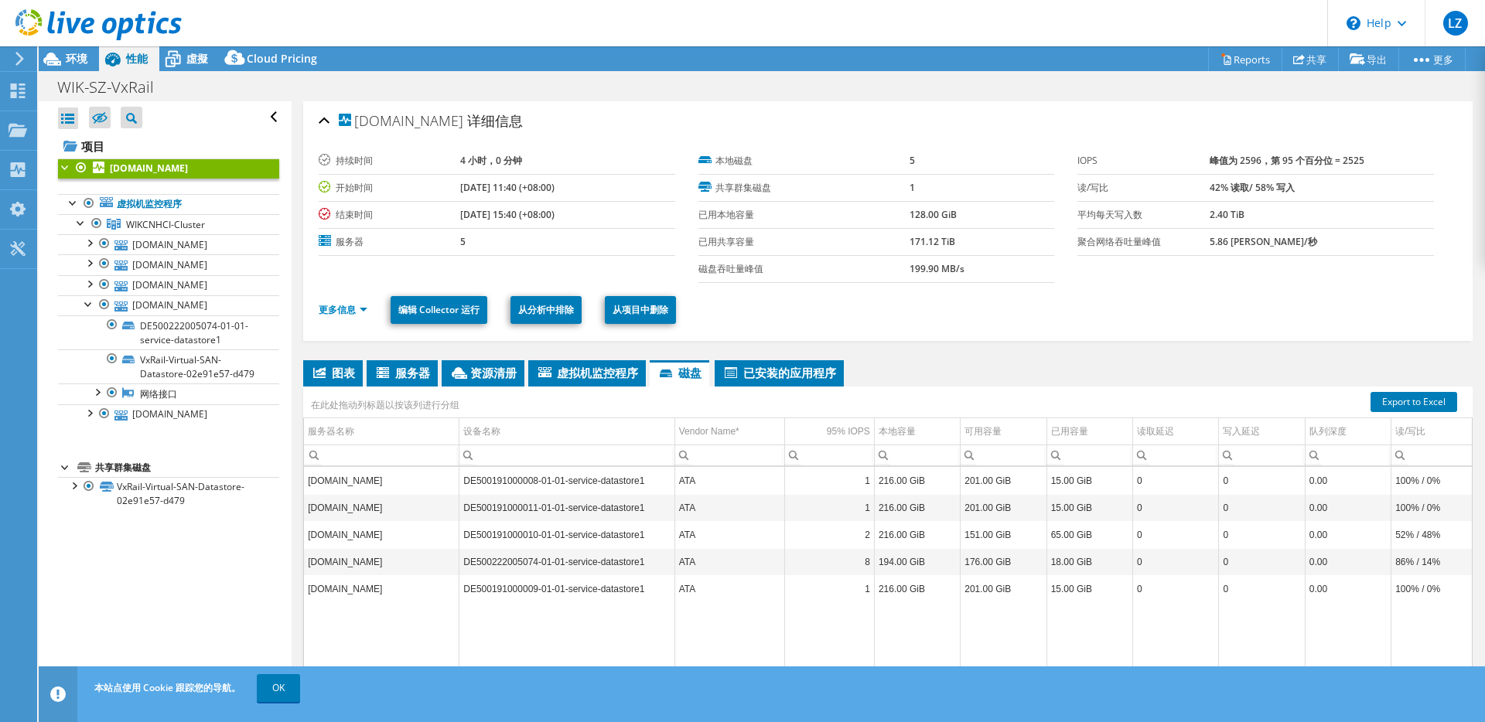
click at [70, 168] on div at bounding box center [65, 166] width 15 height 15
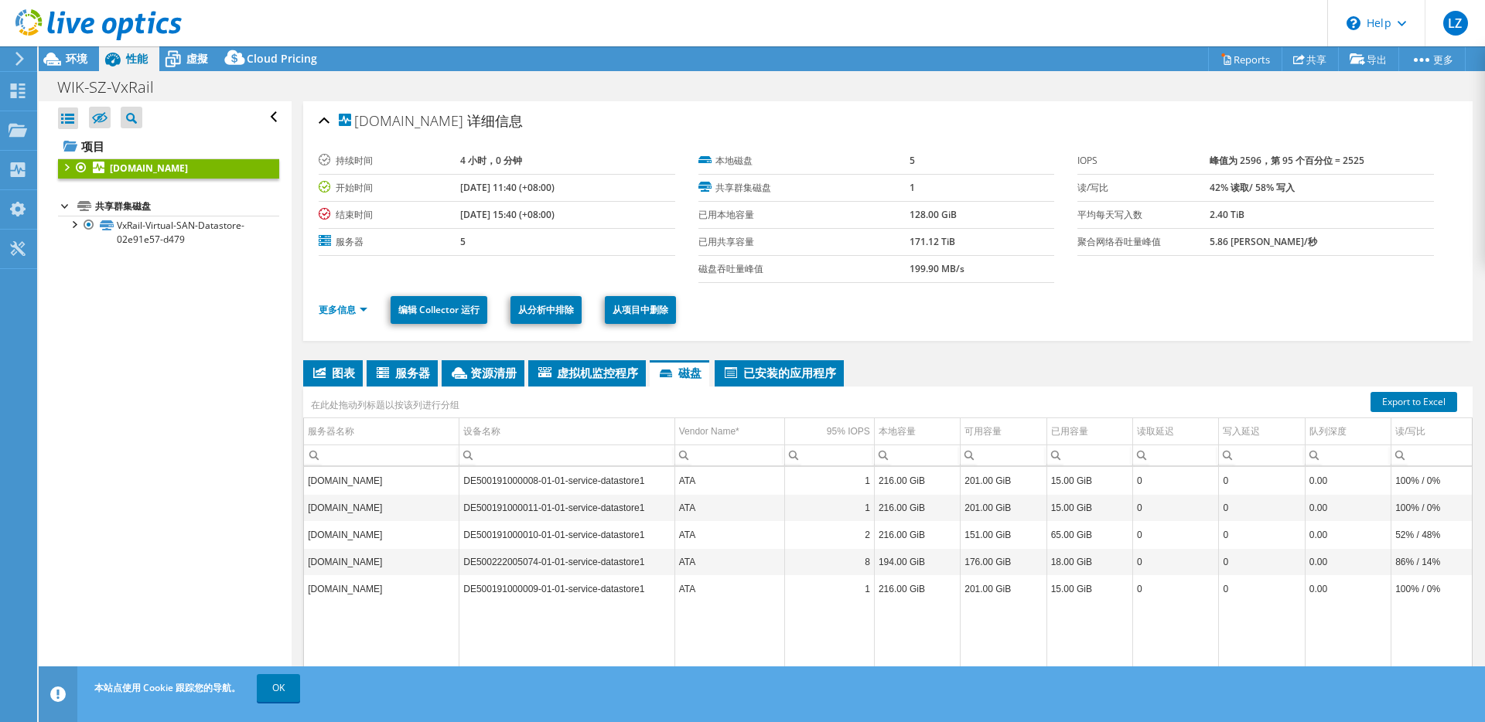
click at [70, 167] on div at bounding box center [65, 166] width 15 height 15
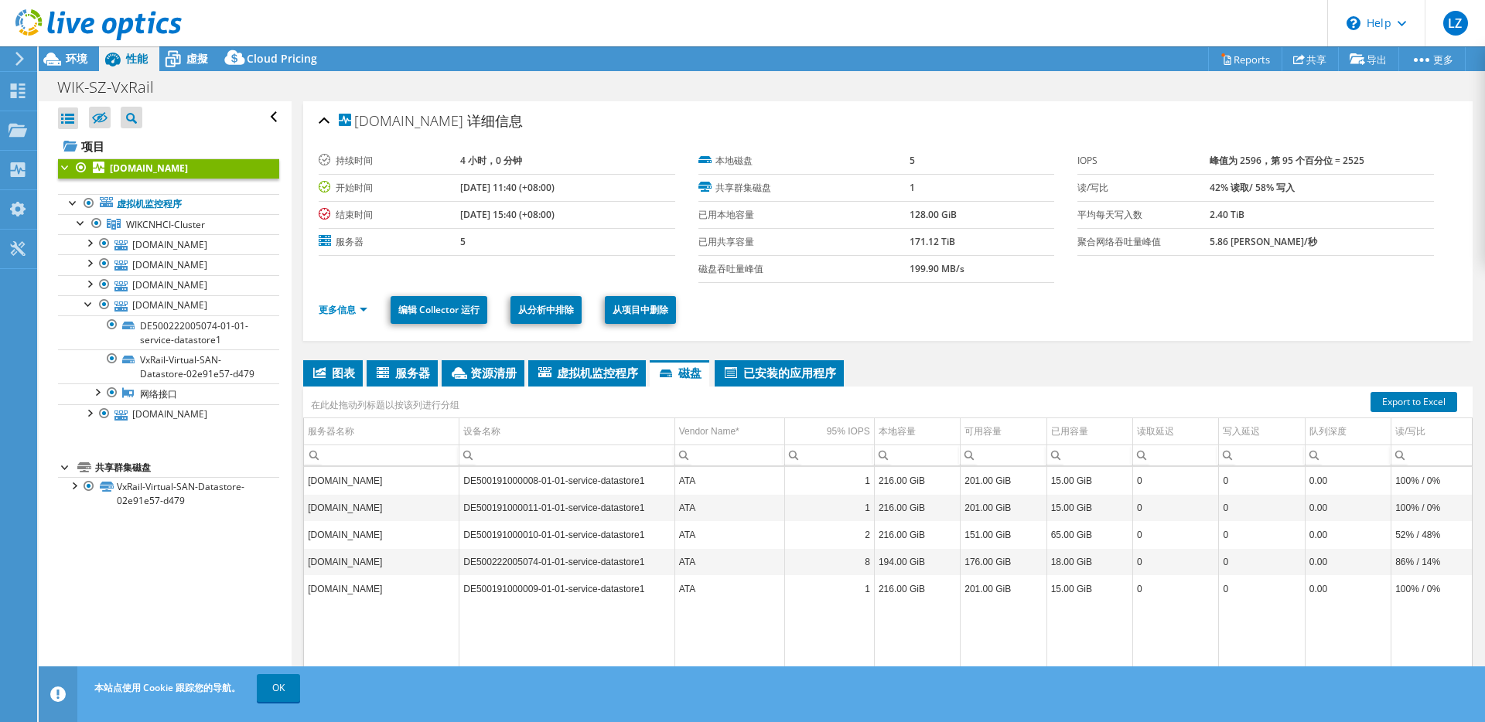
click at [259, 118] on div "全部打开 全部关闭 隐藏未包含节点 项目树筛选器" at bounding box center [168, 117] width 221 height 32
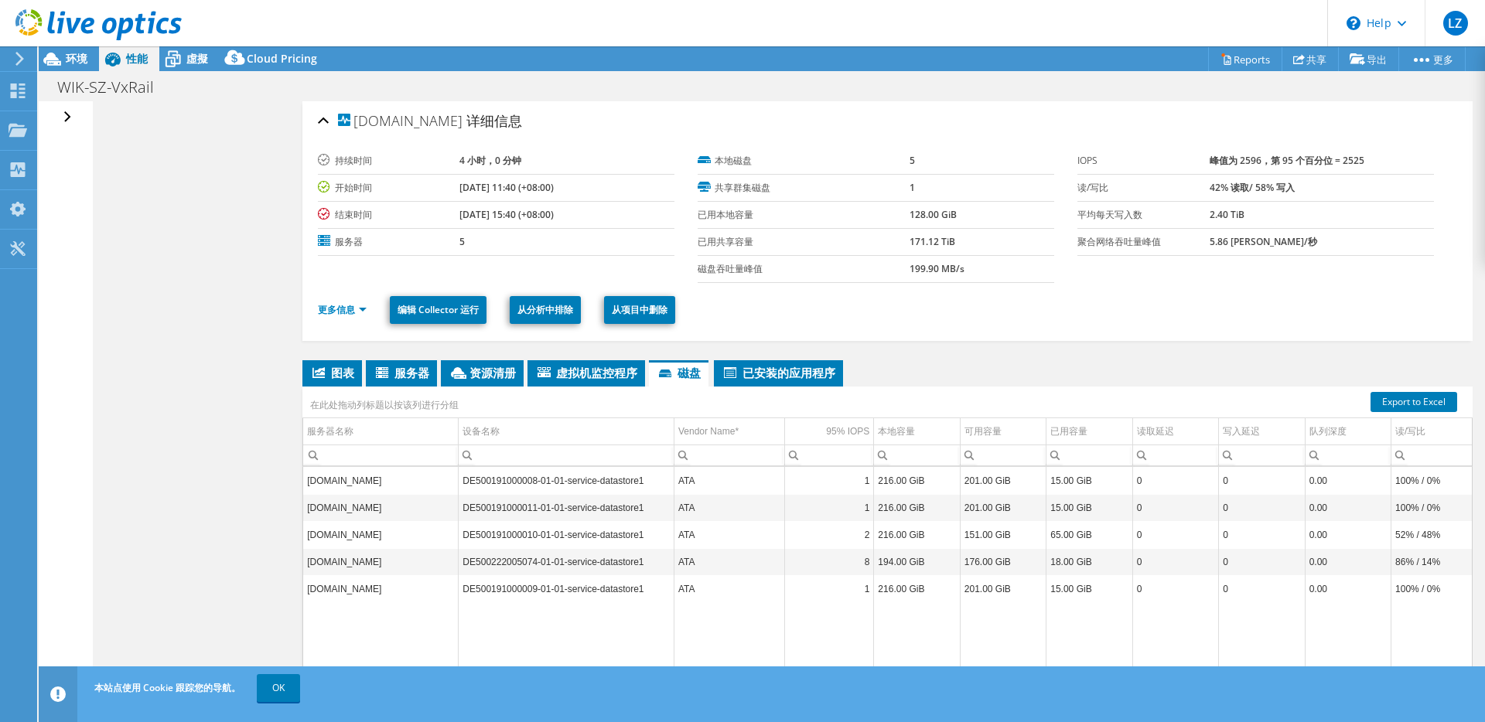
click at [67, 113] on div "全部打开 全部关闭 隐藏未包含节点 项目树筛选器" at bounding box center [69, 117] width 22 height 32
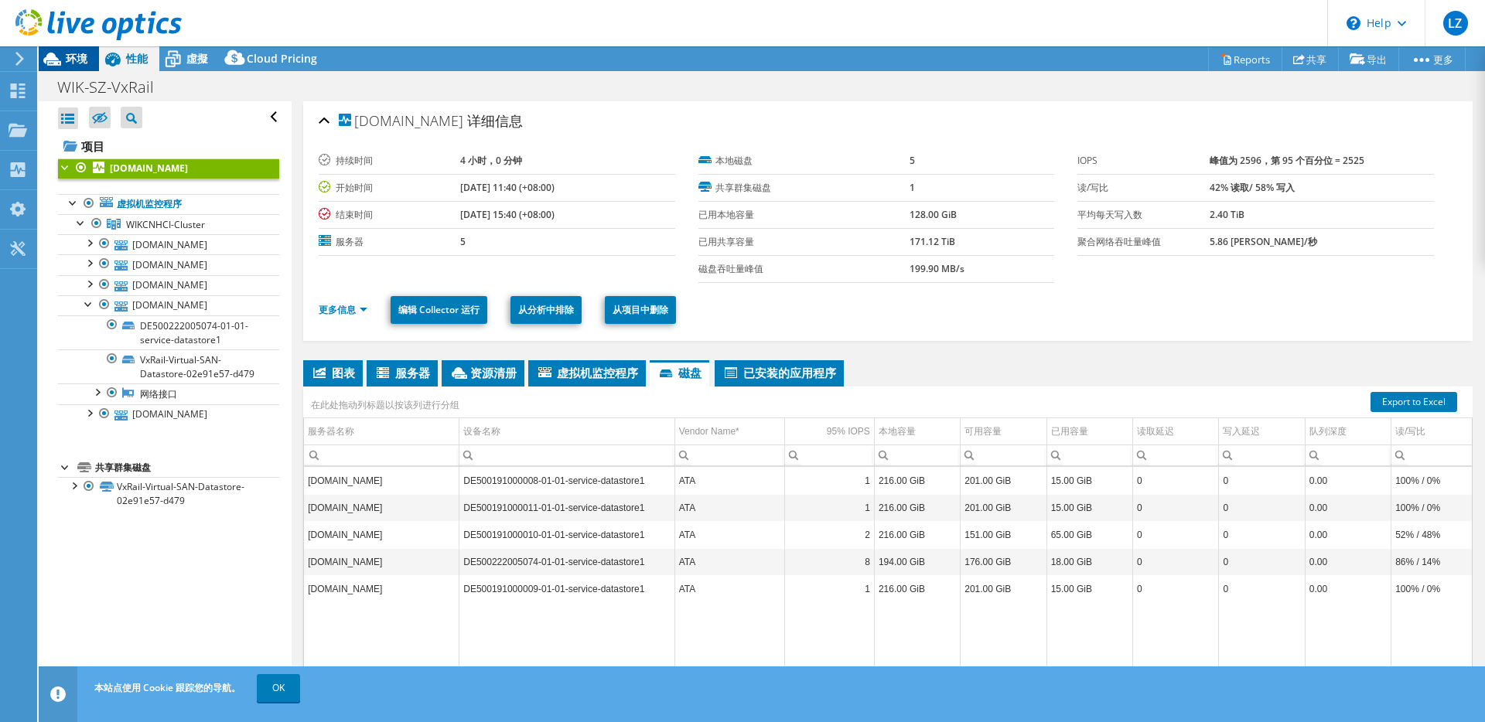
click at [78, 57] on span "环境" at bounding box center [77, 58] width 22 height 15
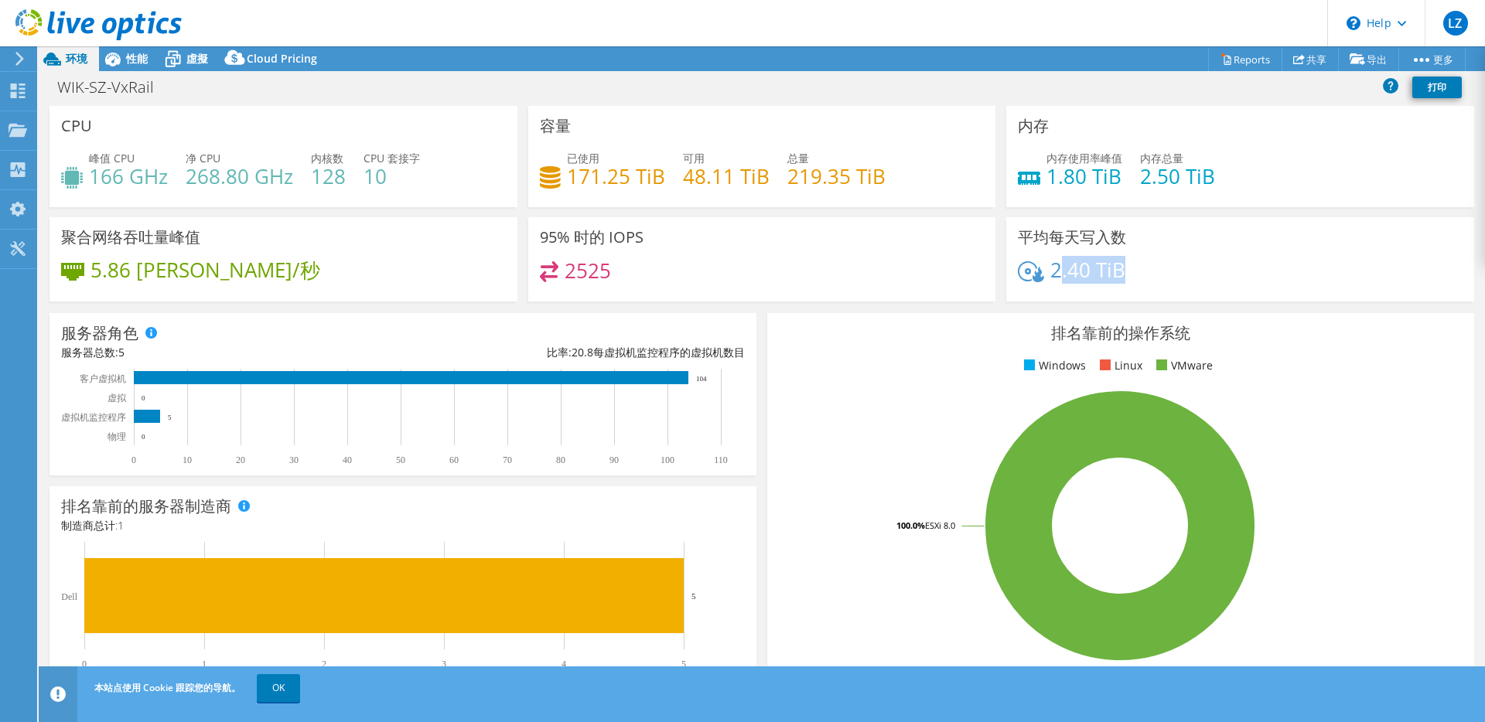
drag, startPoint x: 1052, startPoint y: 278, endPoint x: 1141, endPoint y: 278, distance: 88.2
click at [1141, 278] on div "2.40 TiB" at bounding box center [1240, 277] width 445 height 32
click at [138, 63] on span "性能" at bounding box center [137, 58] width 22 height 15
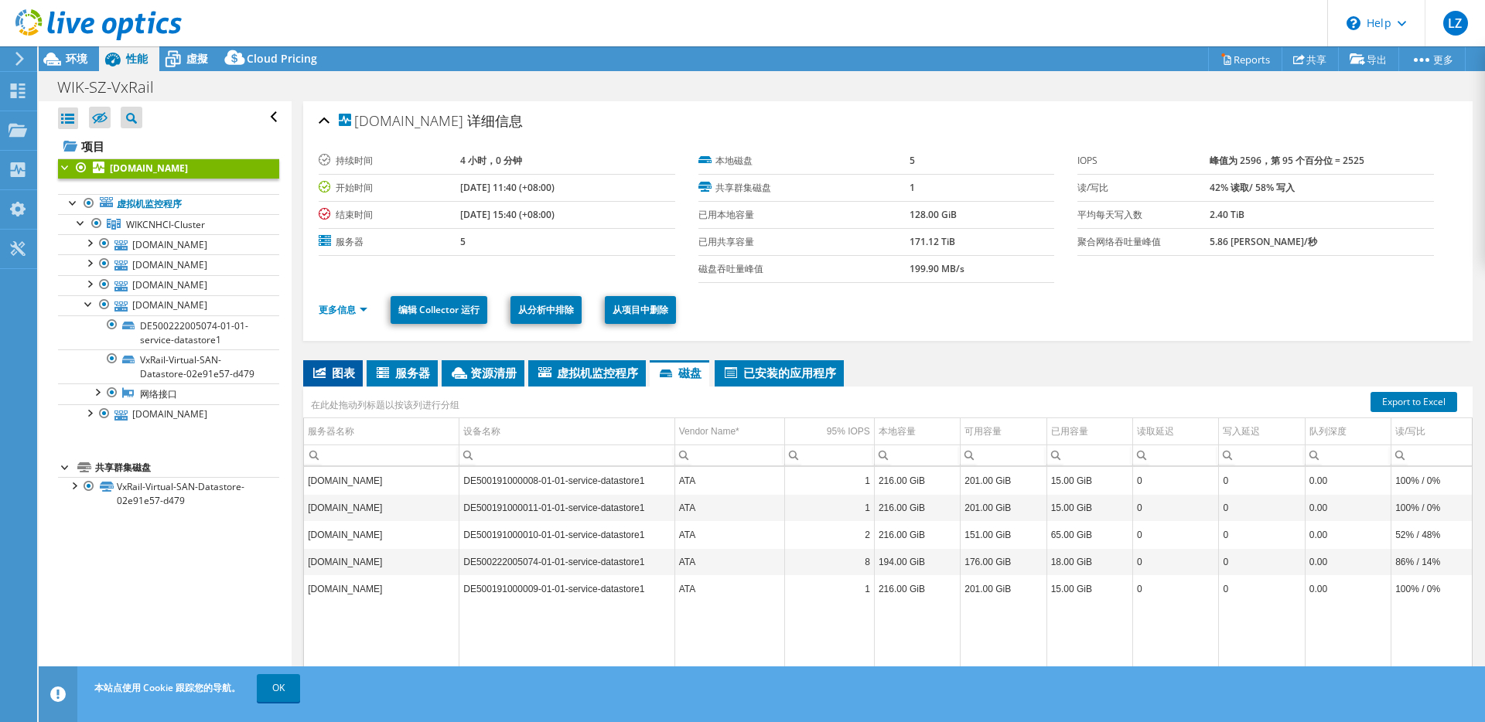
click at [349, 373] on span "图表" at bounding box center [333, 372] width 44 height 15
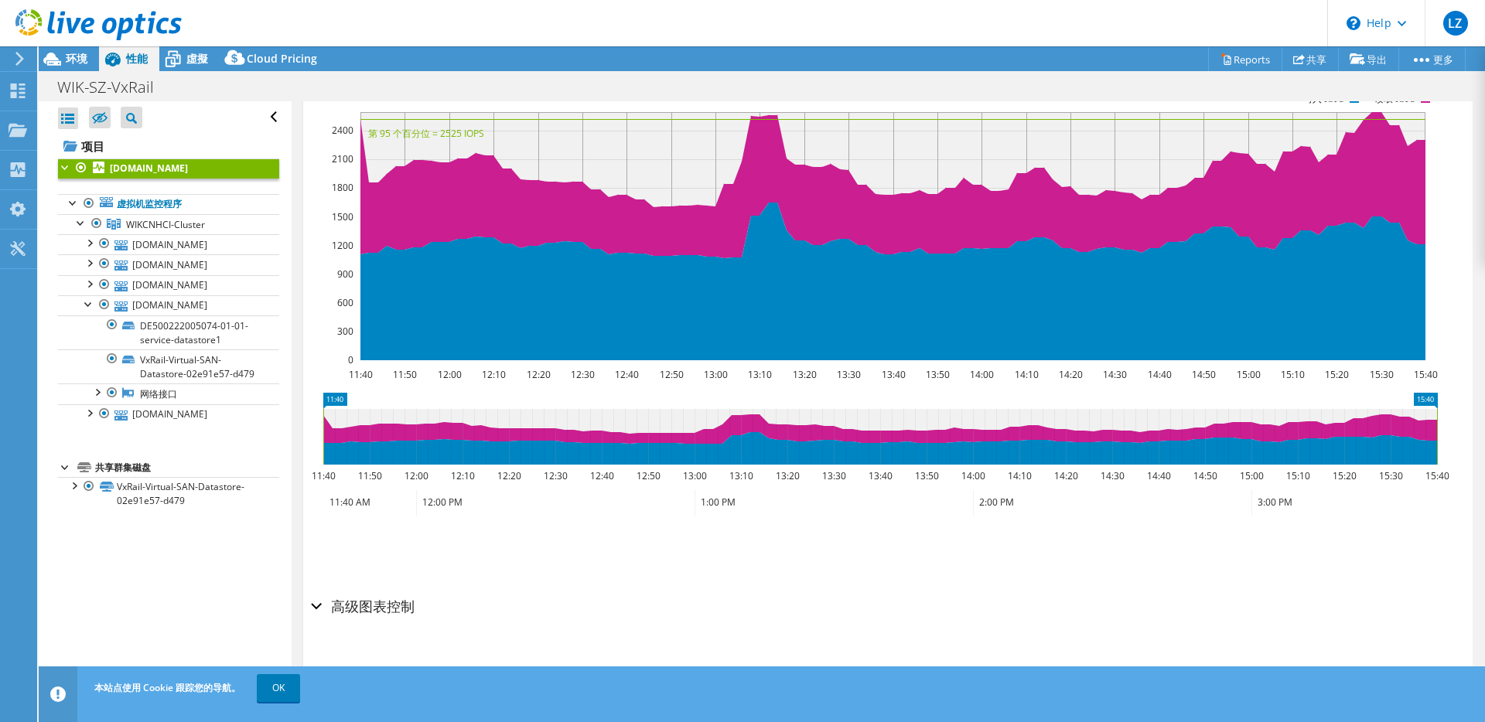
scroll to position [346, 0]
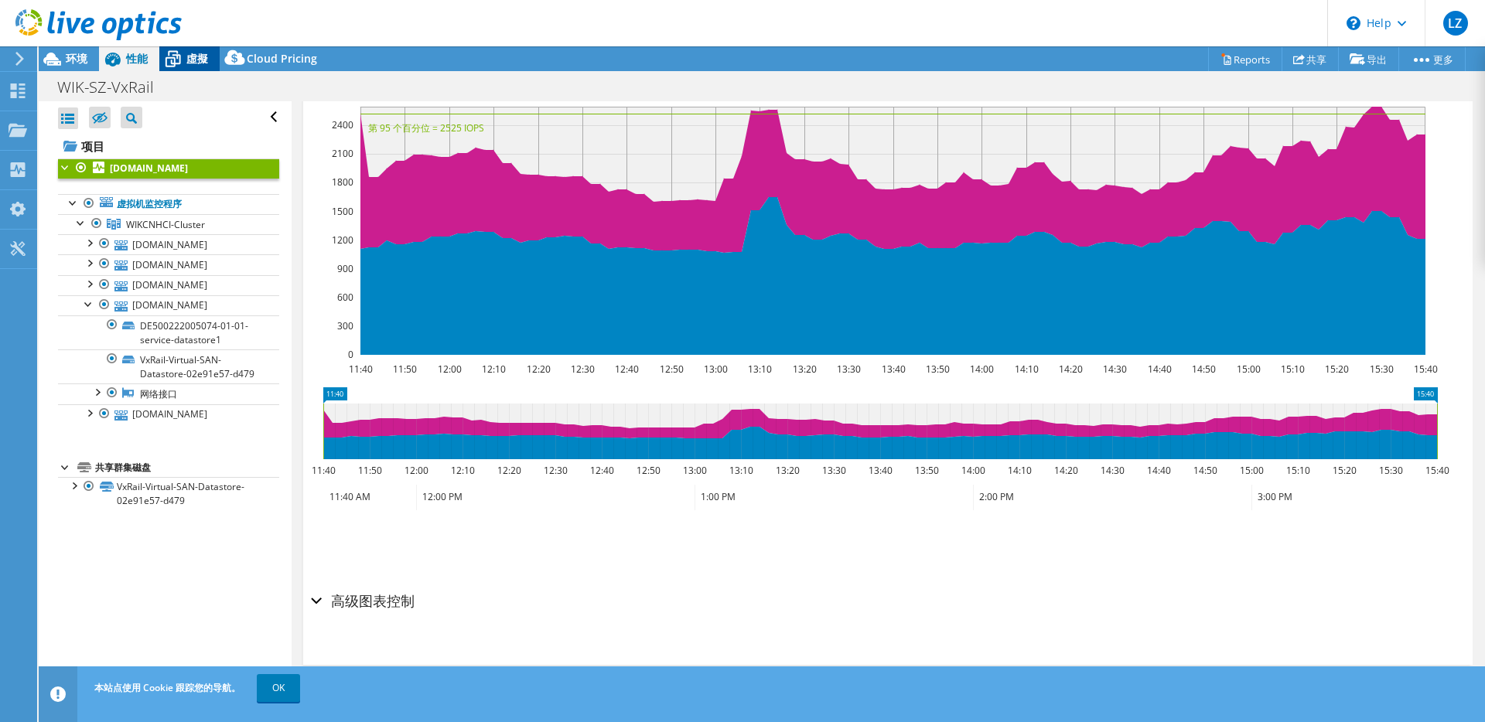
click at [186, 57] on span "虛擬" at bounding box center [197, 58] width 22 height 15
